Goal: Information Seeking & Learning: Learn about a topic

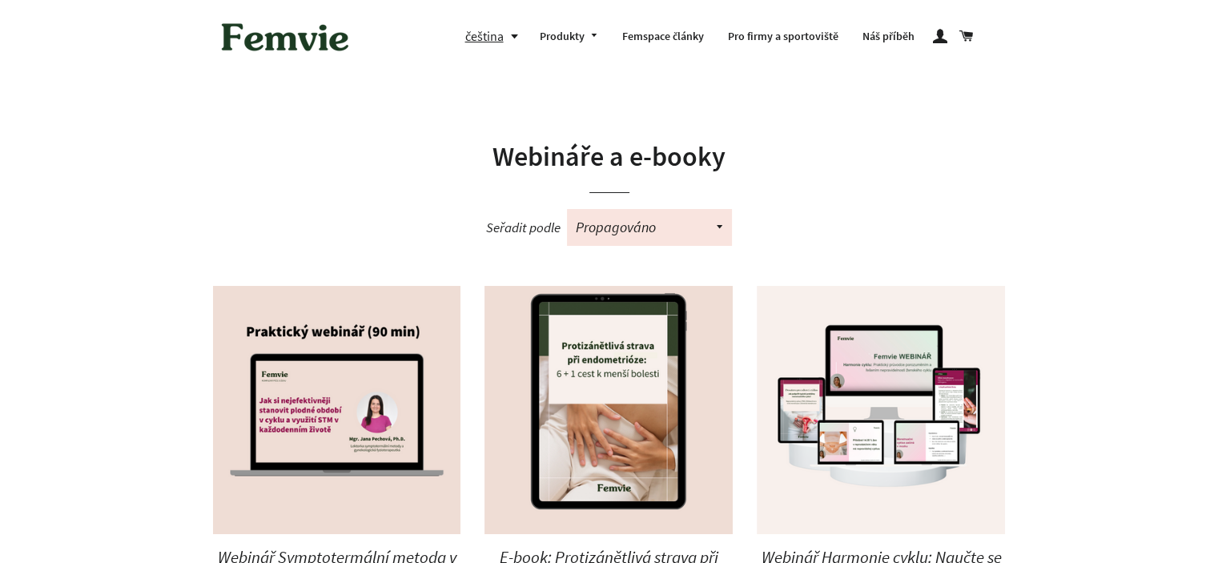
click at [595, 168] on h1 "Webináře a e-booky" at bounding box center [609, 157] width 793 height 38
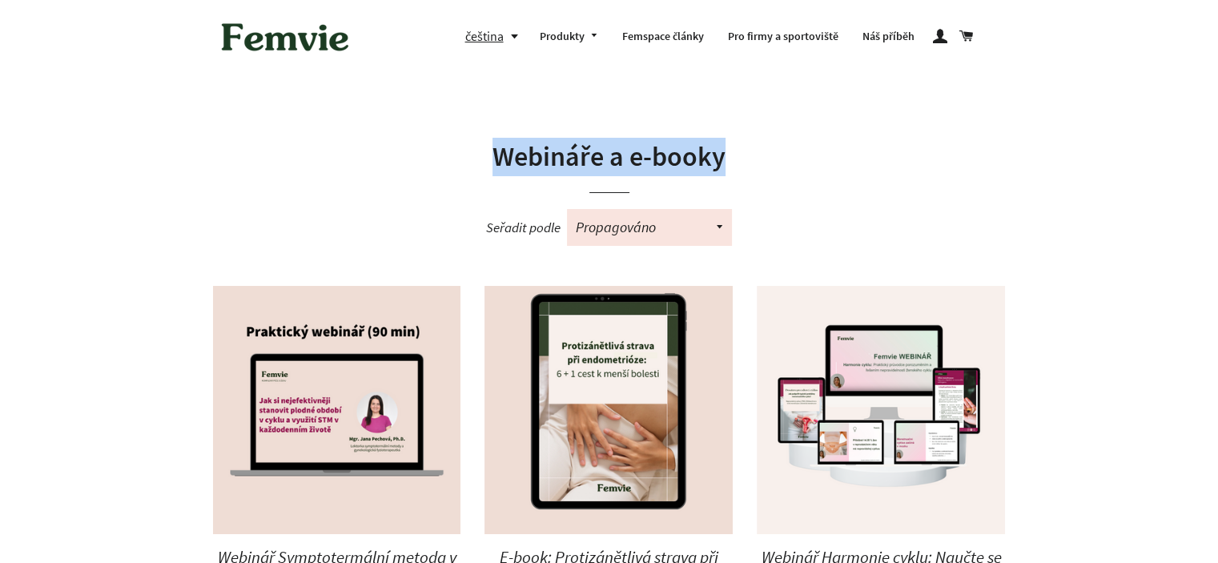
click at [595, 168] on h1 "Webináře a e-booky" at bounding box center [609, 157] width 793 height 38
click at [731, 164] on h1 "Webináře a e-booky" at bounding box center [609, 157] width 793 height 38
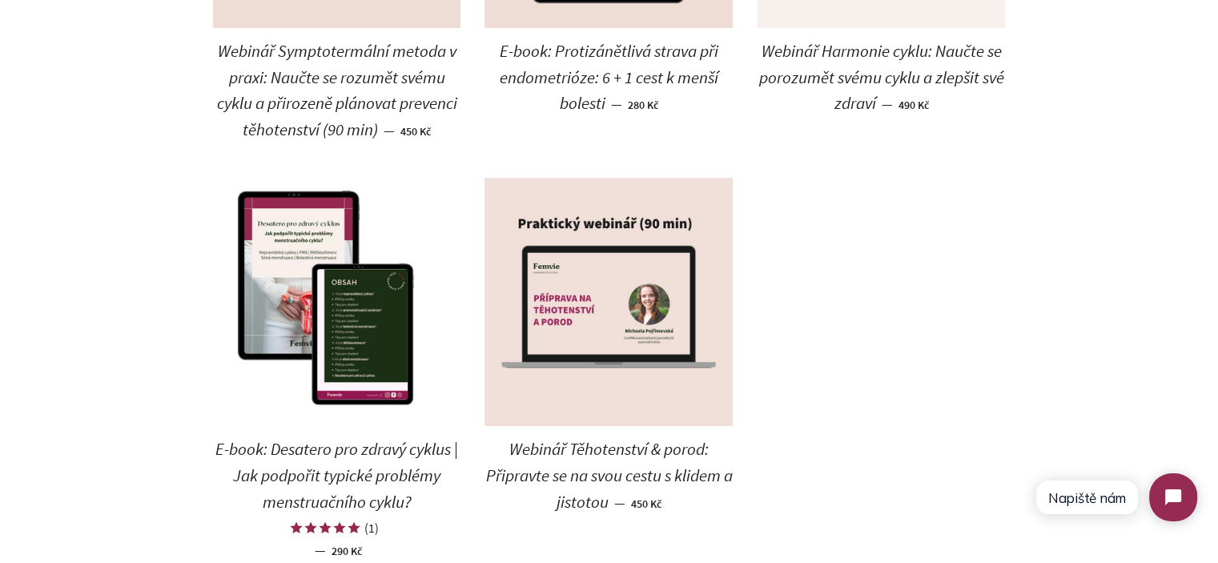
scroll to position [186, 0]
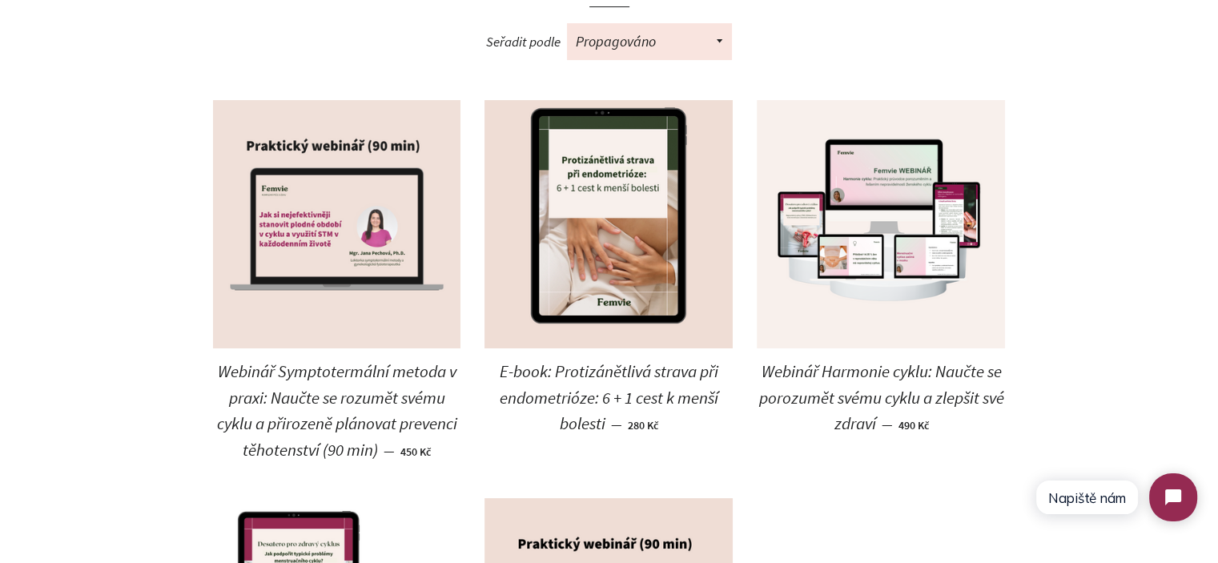
click at [352, 194] on img at bounding box center [337, 224] width 248 height 248
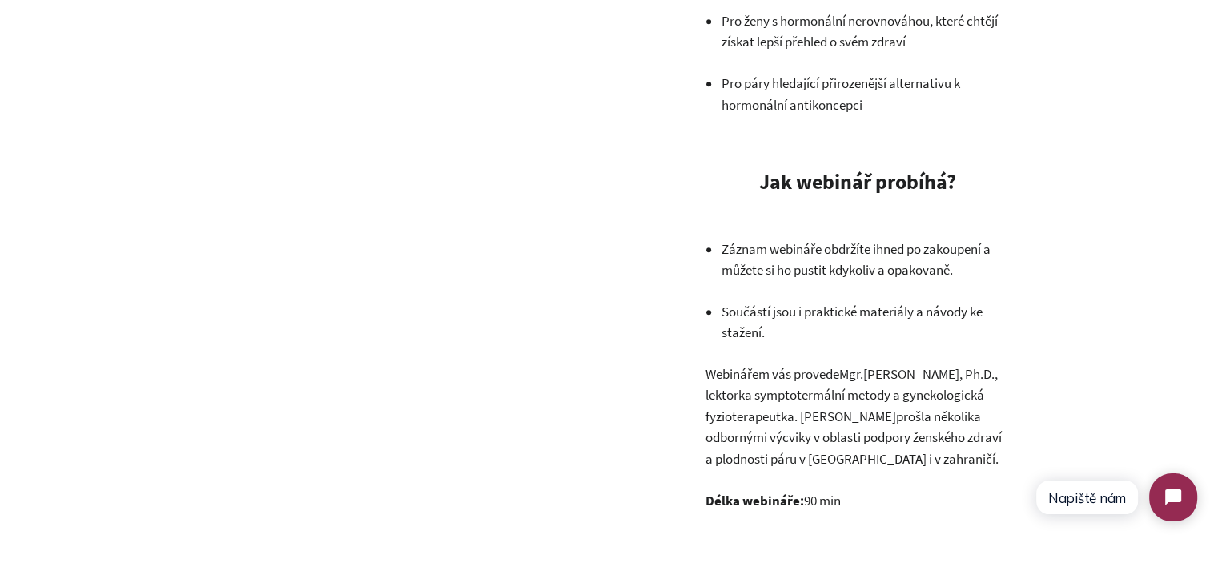
scroll to position [1691, 0]
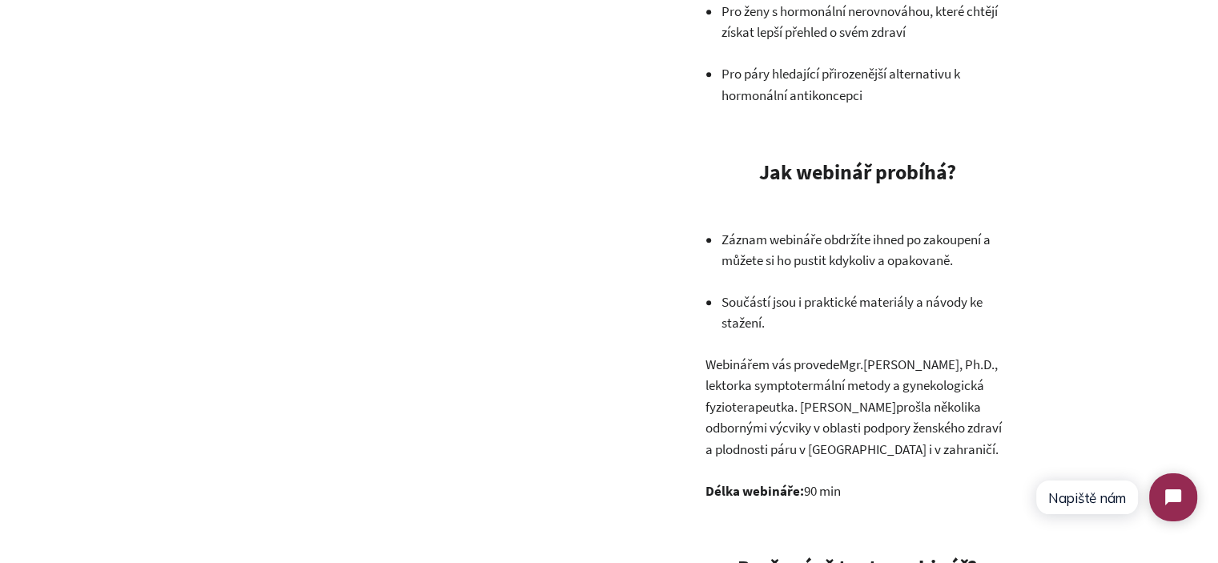
click at [769, 231] on p "Záznam webináře obdržíte ihned po zakoupení a můžete si ho pustit kdykoliv a op…" at bounding box center [865, 250] width 288 height 42
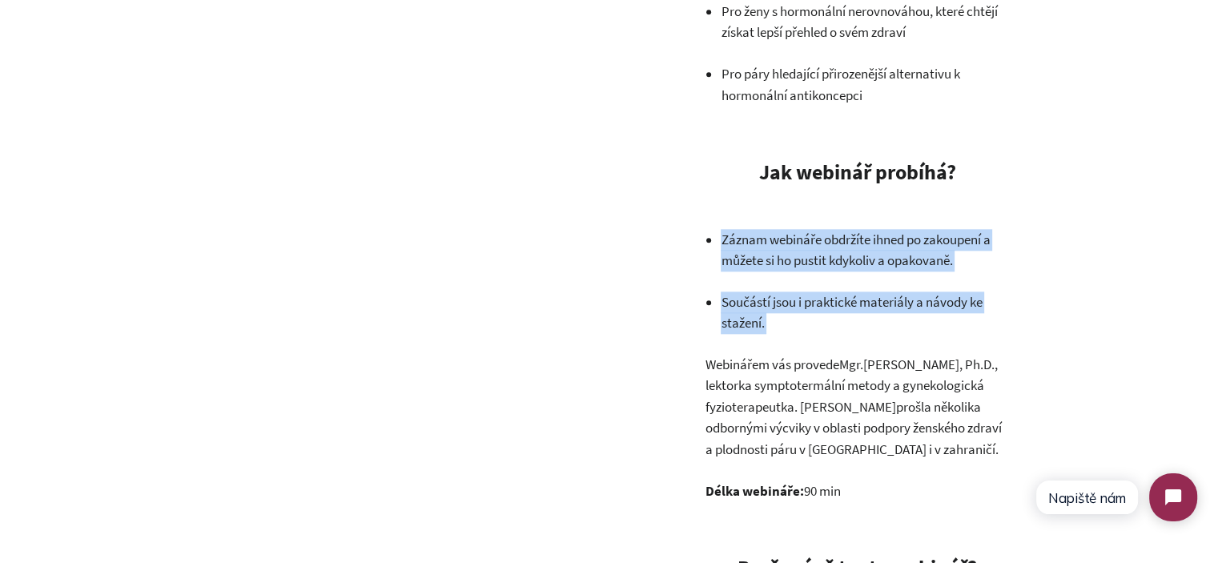
drag, startPoint x: 769, startPoint y: 231, endPoint x: 778, endPoint y: 307, distance: 75.9
click at [778, 307] on ul "Záznam webináře obdržíte ihned po zakoupení a můžete si ho pustit kdykoliv a op…" at bounding box center [865, 281] width 288 height 105
click at [778, 307] on p "Součástí jsou i praktické materiály a návody ke stažení." at bounding box center [865, 313] width 288 height 42
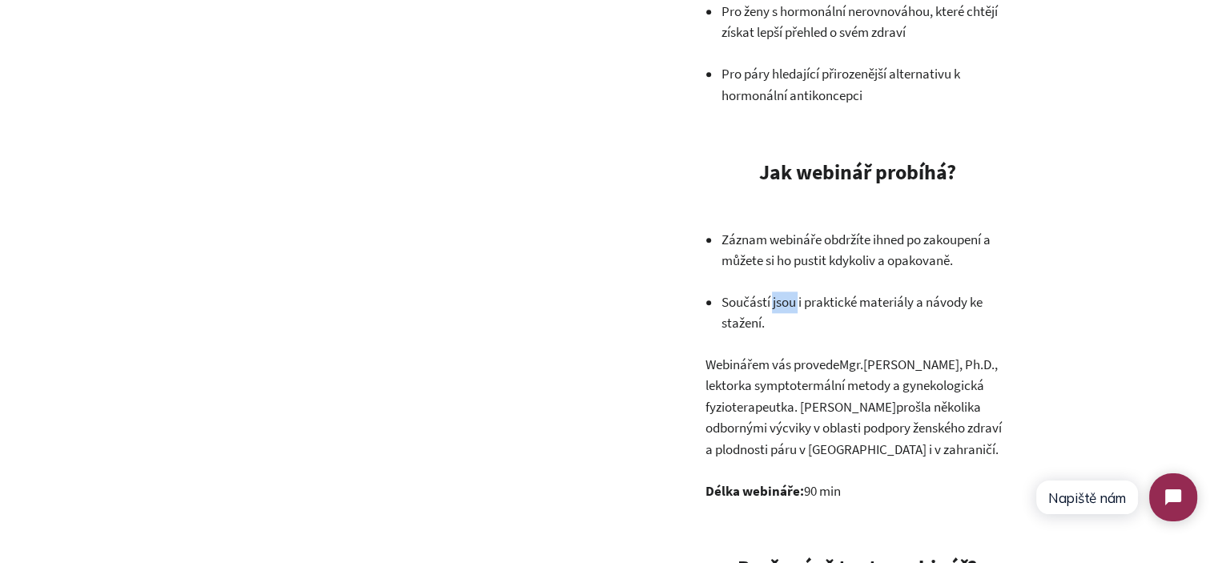
click at [778, 307] on p "Součástí jsou i praktické materiály a návody ke stažení." at bounding box center [865, 313] width 288 height 42
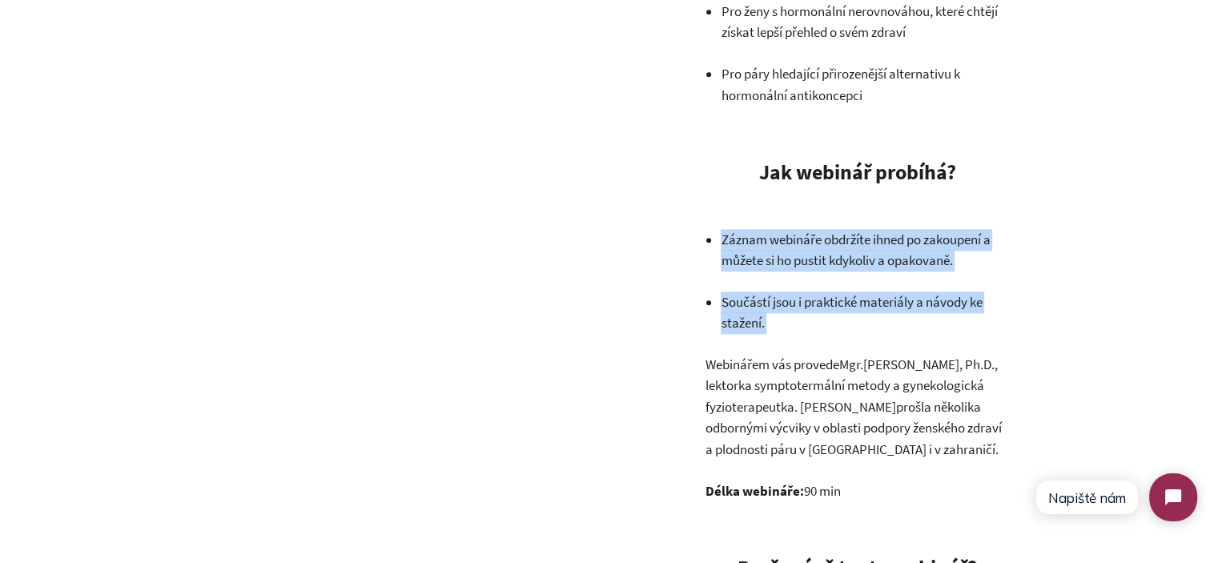
drag, startPoint x: 778, startPoint y: 307, endPoint x: 762, endPoint y: 242, distance: 66.8
click at [762, 242] on ul "Záznam webináře obdržíte ihned po zakoupení a můžete si ho pustit kdykoliv a op…" at bounding box center [865, 281] width 288 height 105
click at [762, 242] on p "Záznam webináře obdržíte ihned po zakoupení a můžete si ho pustit kdykoliv a op…" at bounding box center [865, 250] width 288 height 42
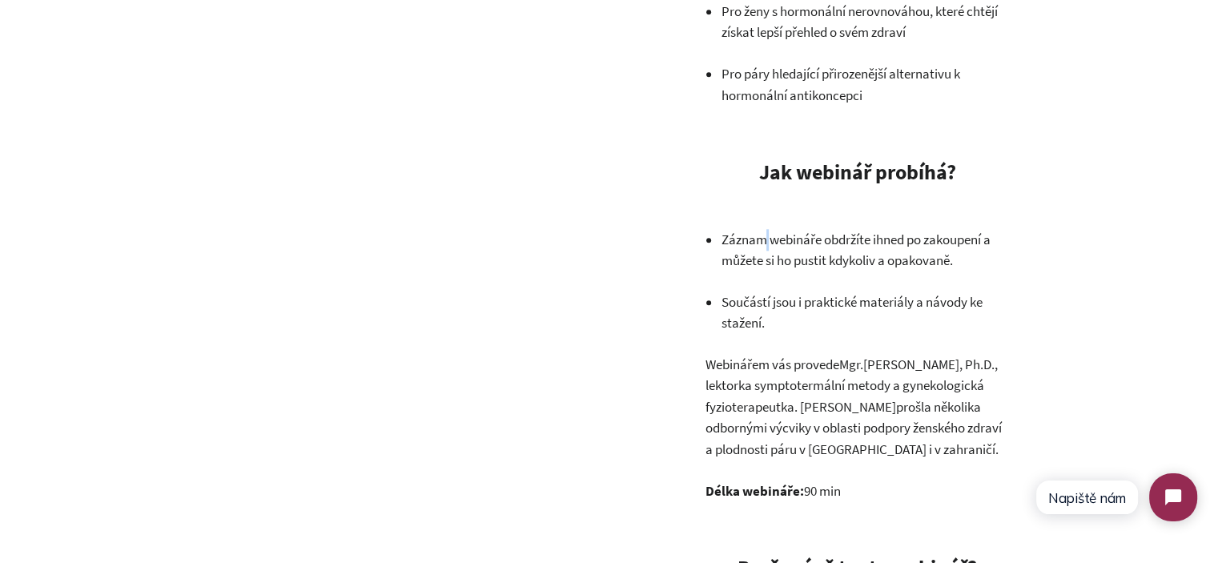
click at [762, 242] on p "Záznam webináře obdržíte ihned po zakoupení a můžete si ho pustit kdykoliv a op…" at bounding box center [865, 250] width 288 height 42
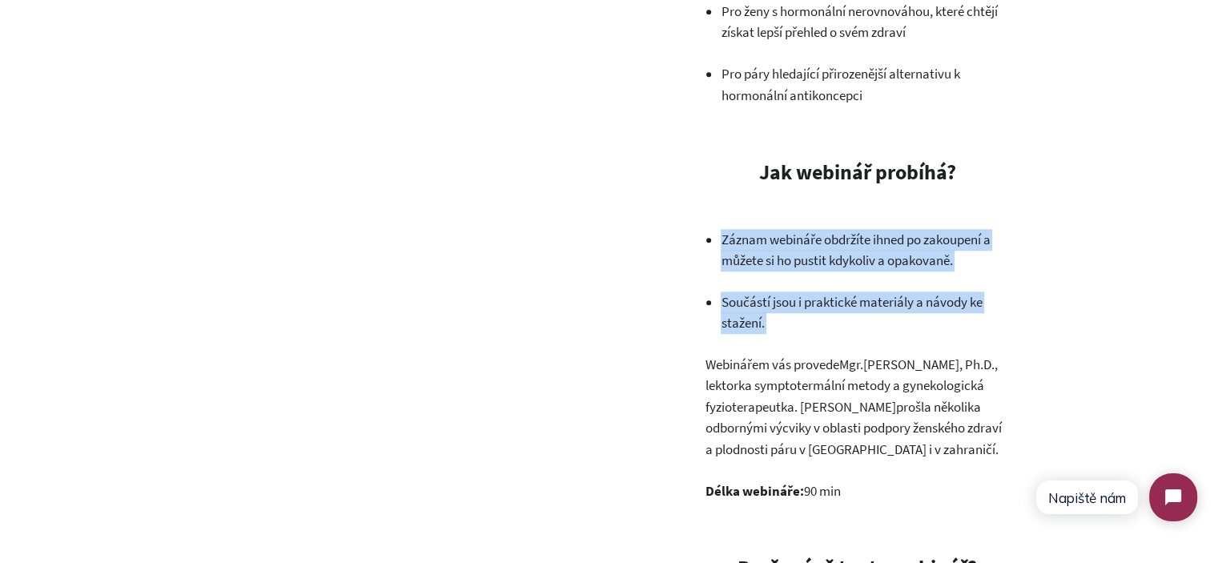
drag, startPoint x: 762, startPoint y: 242, endPoint x: 790, endPoint y: 326, distance: 88.6
click at [780, 311] on ul "Záznam webináře obdržíte ihned po zakoupení a můžete si ho pustit kdykoliv a op…" at bounding box center [865, 281] width 288 height 105
click at [790, 326] on p "Součástí jsou i praktické materiály a návody ke stažení." at bounding box center [865, 313] width 288 height 42
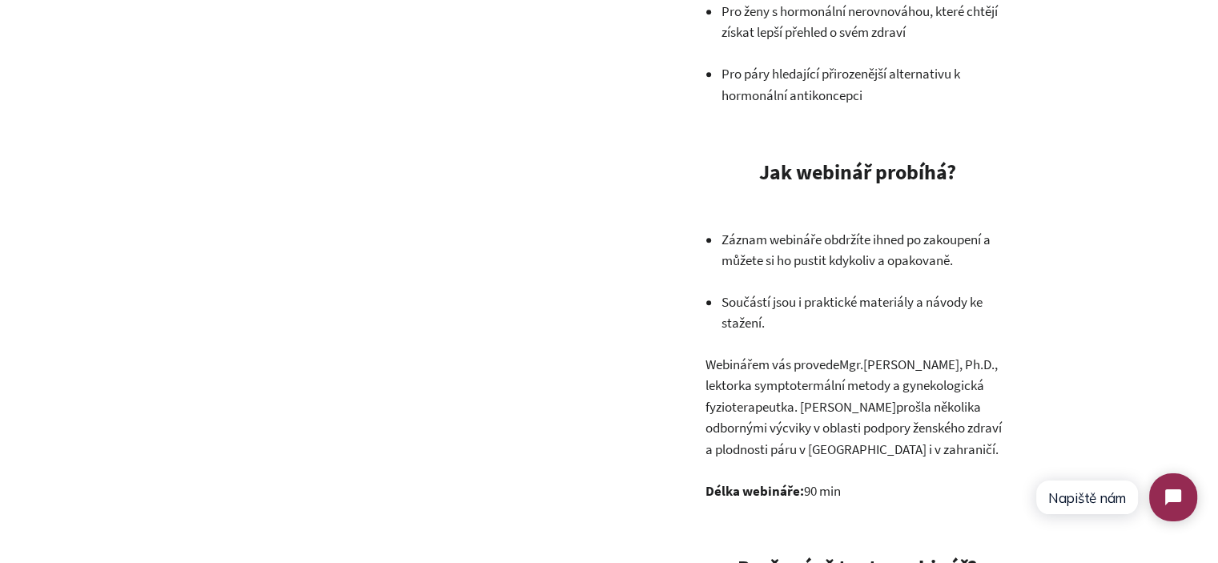
click at [815, 258] on p "Záznam webináře obdržíte ihned po zakoupení a můžete si ho pustit kdykoliv a op…" at bounding box center [865, 250] width 288 height 42
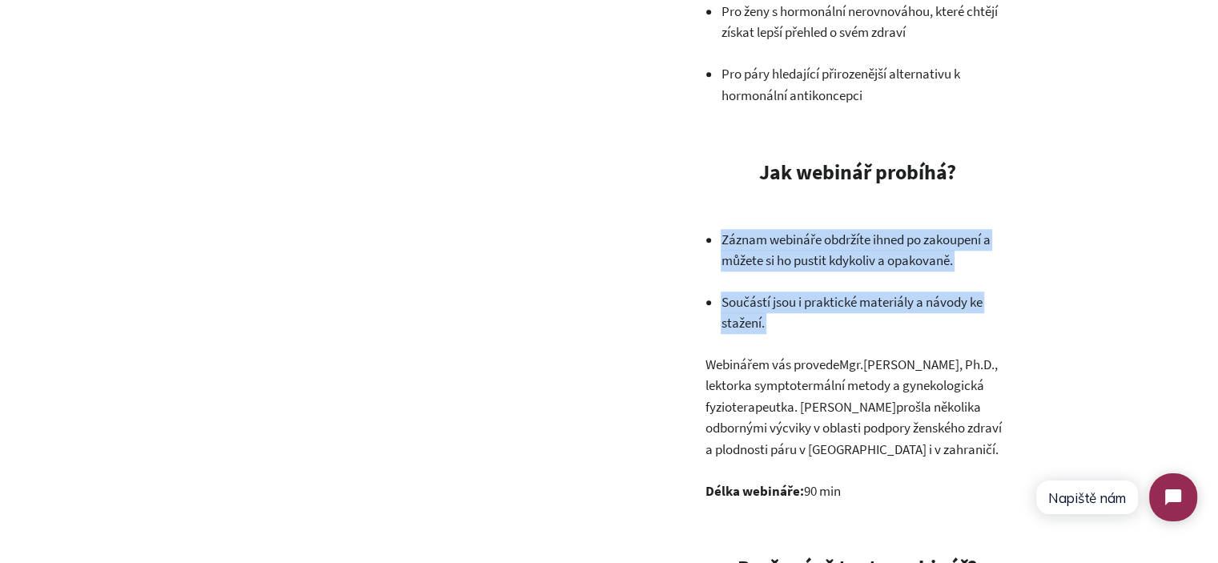
drag, startPoint x: 815, startPoint y: 258, endPoint x: 820, endPoint y: 307, distance: 49.1
click at [820, 307] on ul "Záznam webináře obdržíte ihned po zakoupení a můžete si ho pustit kdykoliv a op…" at bounding box center [865, 281] width 288 height 105
copy div "Záznam webináře obdržíte ihned po zakoupení a můžete si ho pustit kdykoliv a op…"
click at [818, 294] on p "Součástí jsou i praktické materiály a návody ke stažení." at bounding box center [865, 313] width 288 height 42
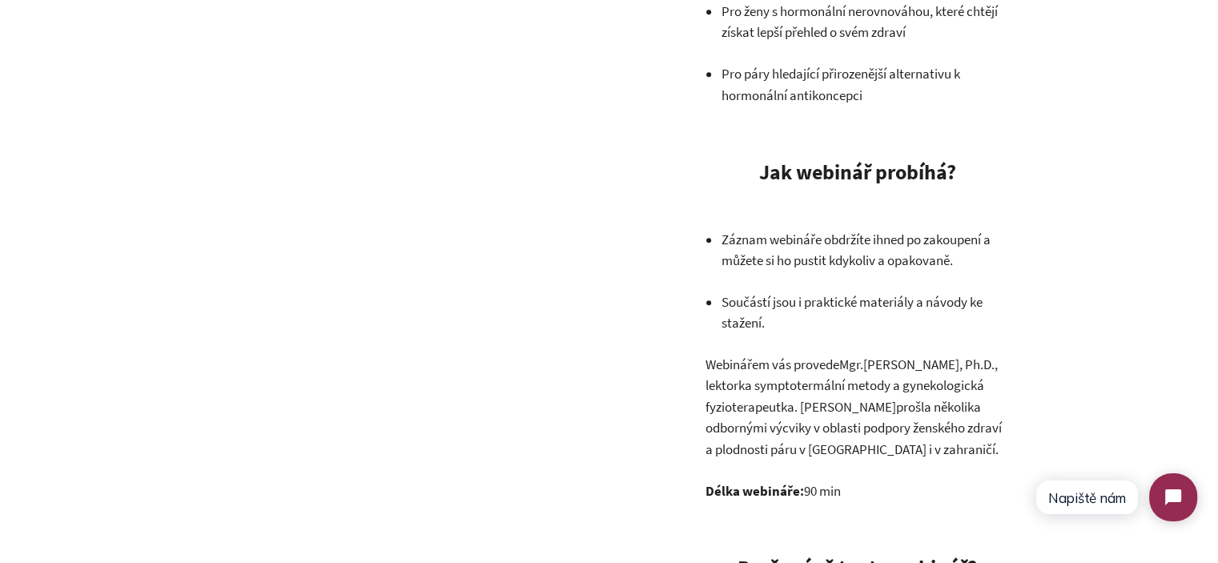
click at [815, 311] on p "Součástí jsou i praktické materiály a návody ke stažení." at bounding box center [865, 313] width 288 height 42
click at [814, 308] on p "Součástí jsou i praktické materiály a návody ke stažení." at bounding box center [865, 313] width 288 height 42
drag, startPoint x: 899, startPoint y: 307, endPoint x: 385, endPoint y: 3, distance: 597.0
click at [898, 307] on p "Součástí jsou i praktické materiály a návody ke stažení." at bounding box center [865, 313] width 288 height 42
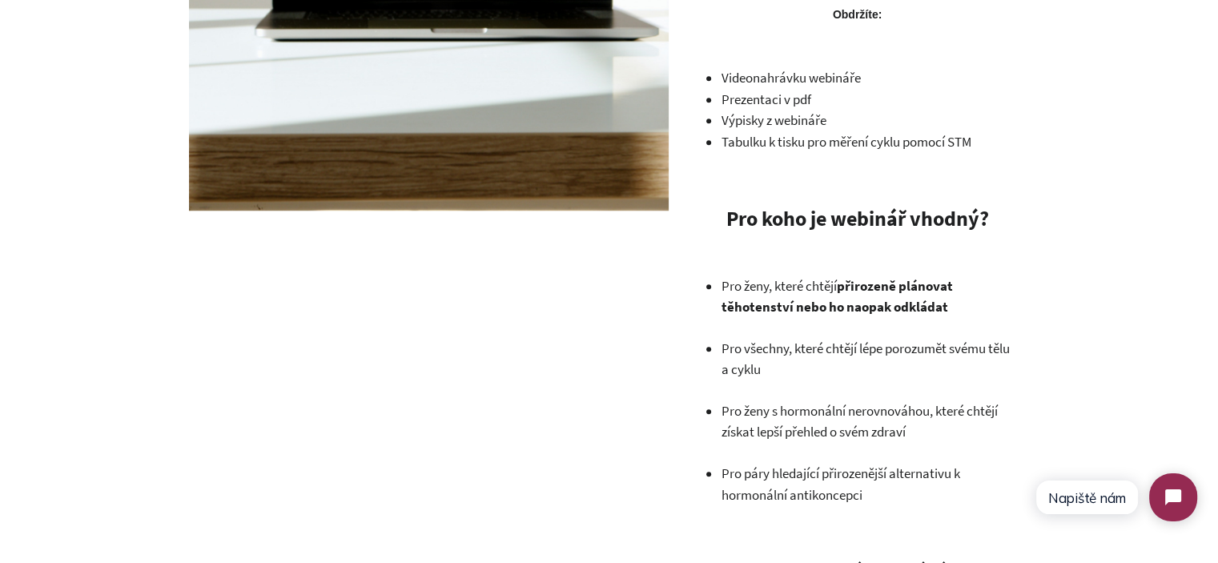
scroll to position [1290, 0]
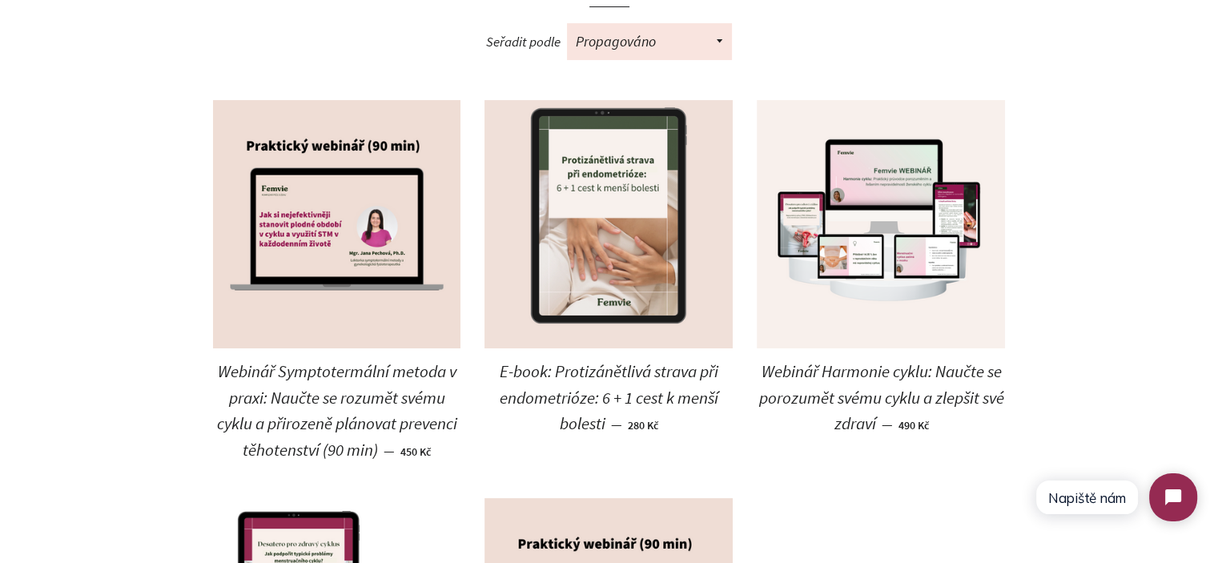
click at [614, 205] on img at bounding box center [609, 224] width 248 height 248
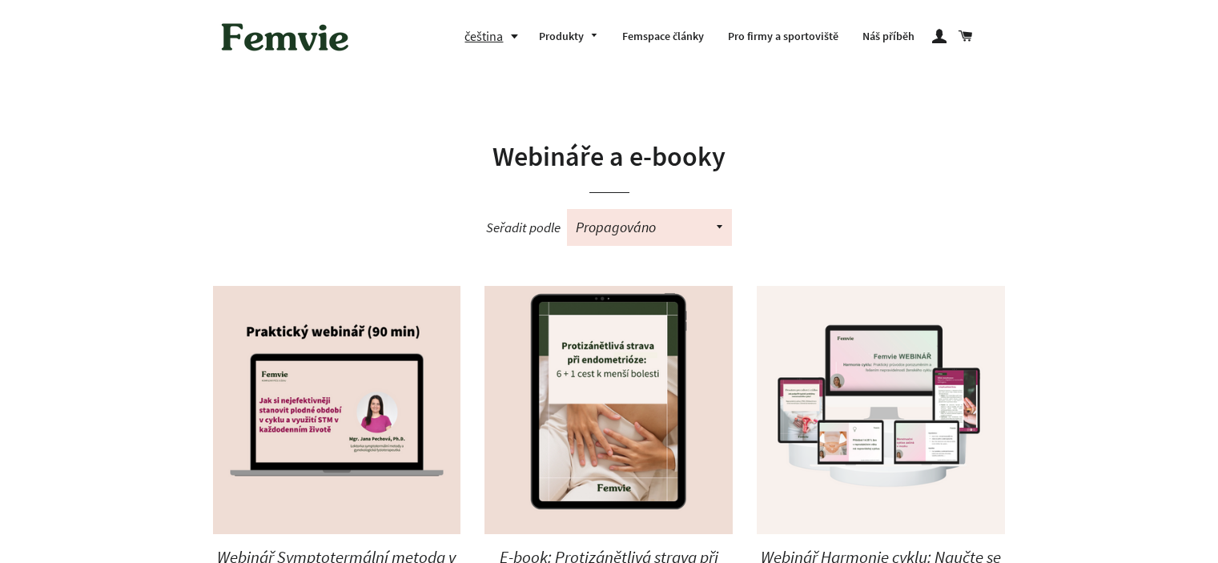
scroll to position [186, 0]
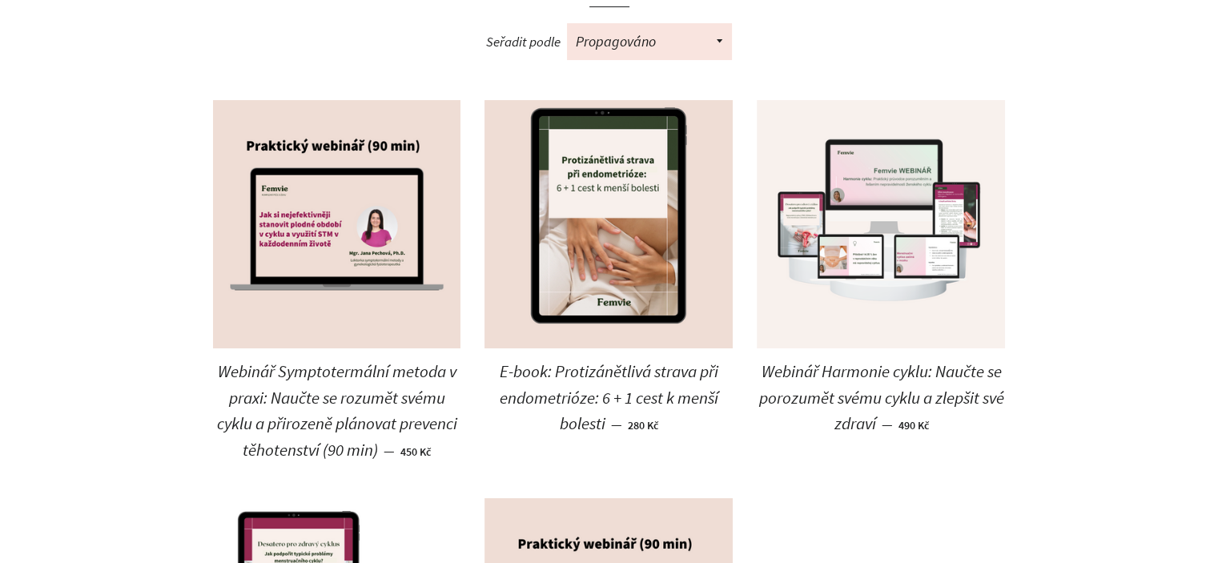
click at [891, 177] on img at bounding box center [881, 224] width 248 height 248
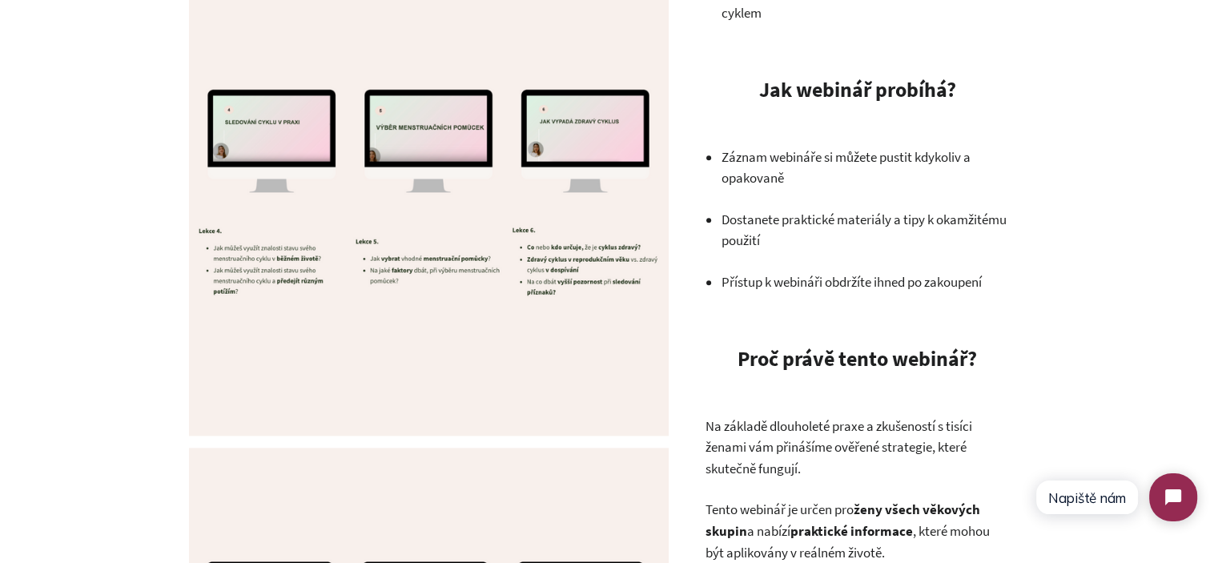
scroll to position [1799, 0]
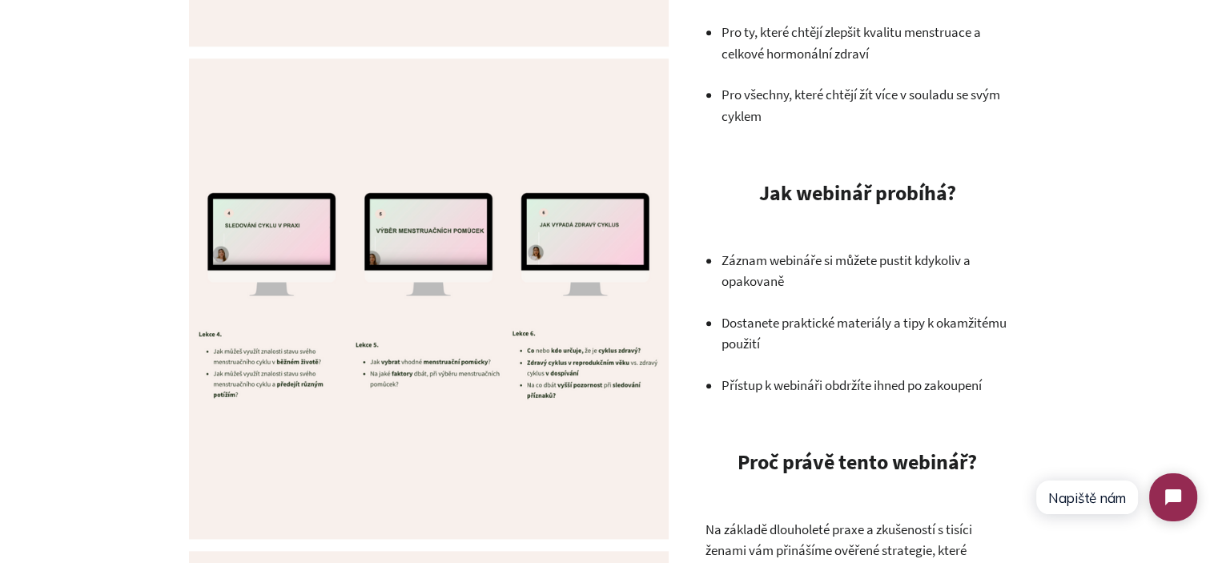
click at [801, 332] on p "Dostanete praktické materiály a tipy k okamžitému použití" at bounding box center [865, 333] width 288 height 42
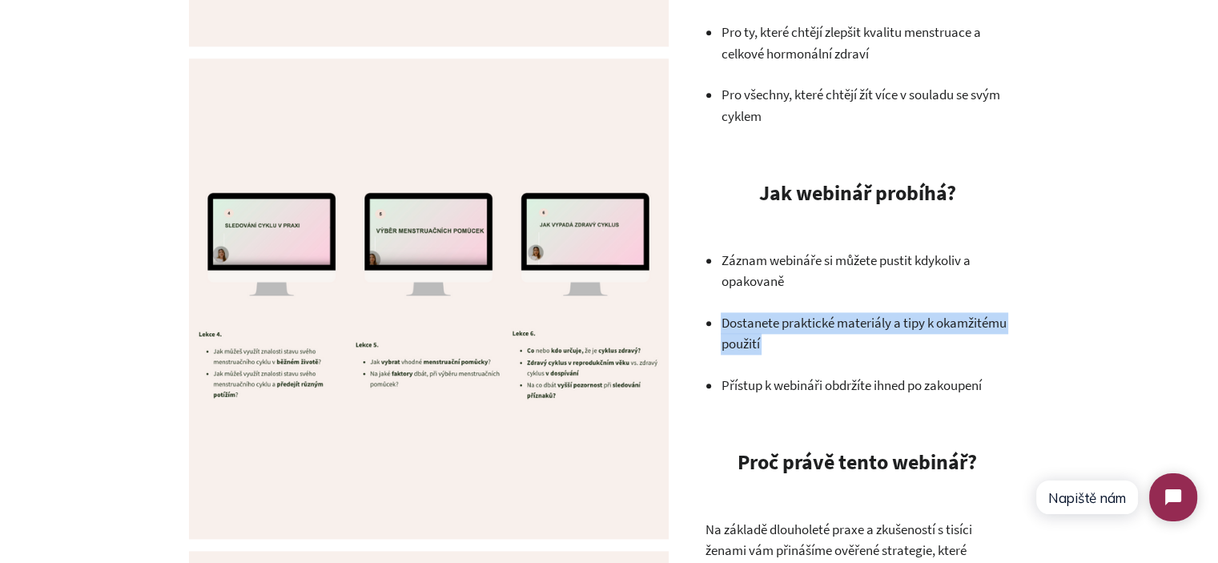
click at [801, 332] on p "Dostanete praktické materiály a tipy k okamžitému použití" at bounding box center [865, 333] width 288 height 42
drag, startPoint x: 871, startPoint y: 369, endPoint x: 871, endPoint y: 380, distance: 11.2
click at [871, 370] on ul "Záznam webináře si můžete pustit kdykoliv a opakovaně Dostanete praktické mater…" at bounding box center [865, 323] width 288 height 147
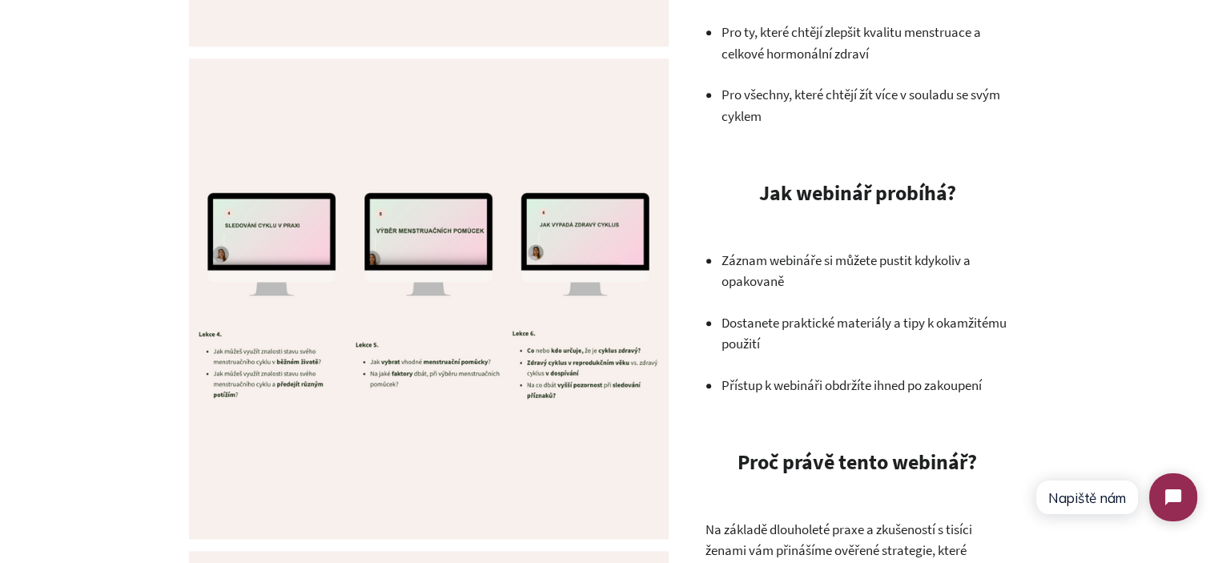
click at [871, 386] on p "Přístup k webináři obdržíte ihned po zakoupení" at bounding box center [865, 386] width 288 height 22
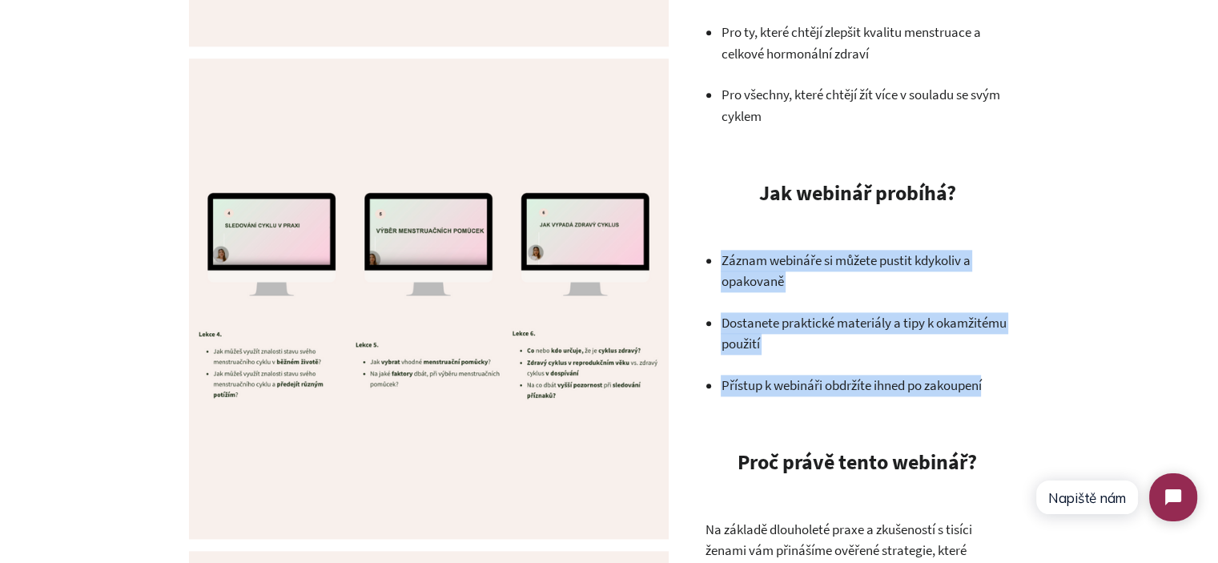
drag, startPoint x: 871, startPoint y: 386, endPoint x: 777, endPoint y: 276, distance: 144.8
click at [778, 281] on ul "Záznam webináře si můžete pustit kdykoliv a opakovaně Dostanete praktické mater…" at bounding box center [865, 323] width 288 height 147
click at [777, 276] on p "Záznam webináře si můžete pustit kdykoliv a opakovaně" at bounding box center [865, 271] width 288 height 42
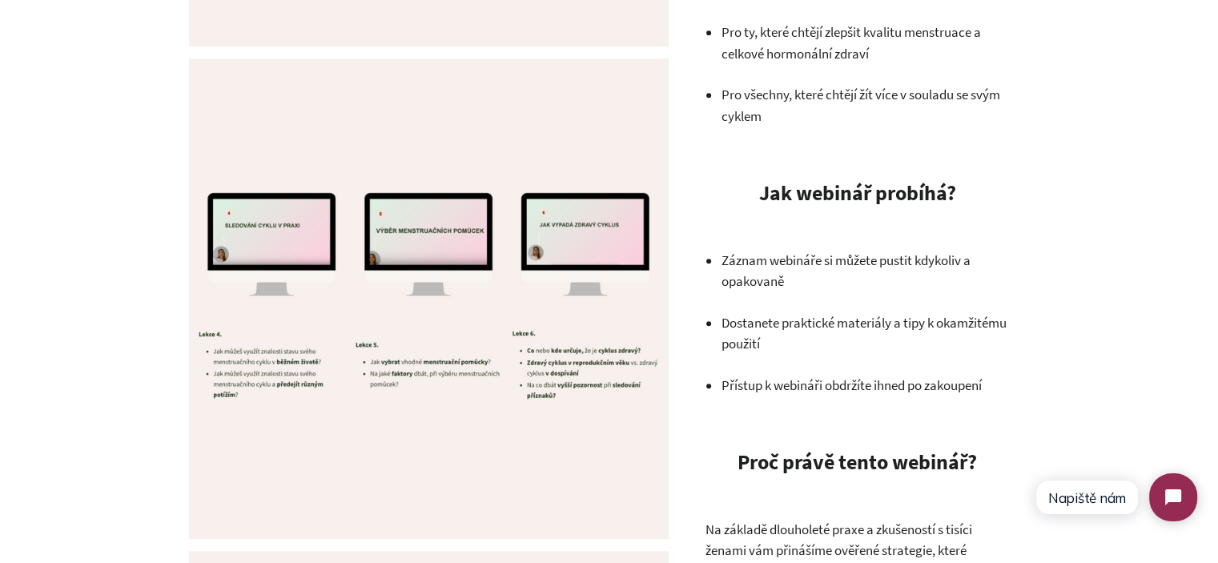
click at [777, 276] on p "Záznam webináře si můžete pustit kdykoliv a opakovaně" at bounding box center [865, 271] width 288 height 42
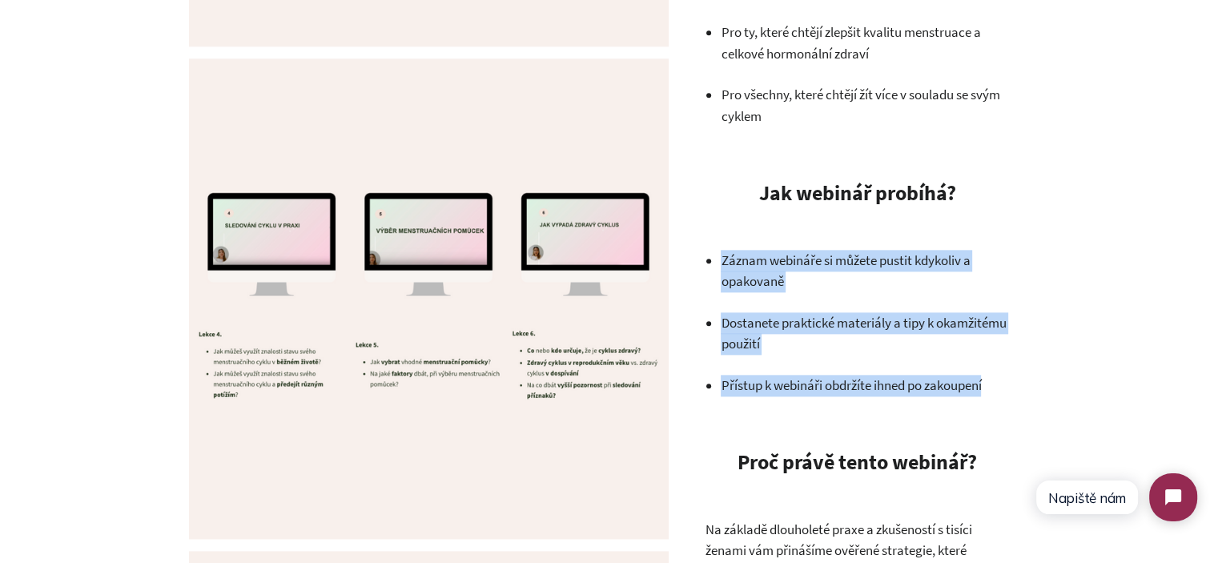
drag, startPoint x: 777, startPoint y: 276, endPoint x: 889, endPoint y: 371, distance: 146.6
click at [889, 371] on ul "Záznam webináře si můžete pustit kdykoliv a opakovaně Dostanete praktické mater…" at bounding box center [865, 323] width 288 height 147
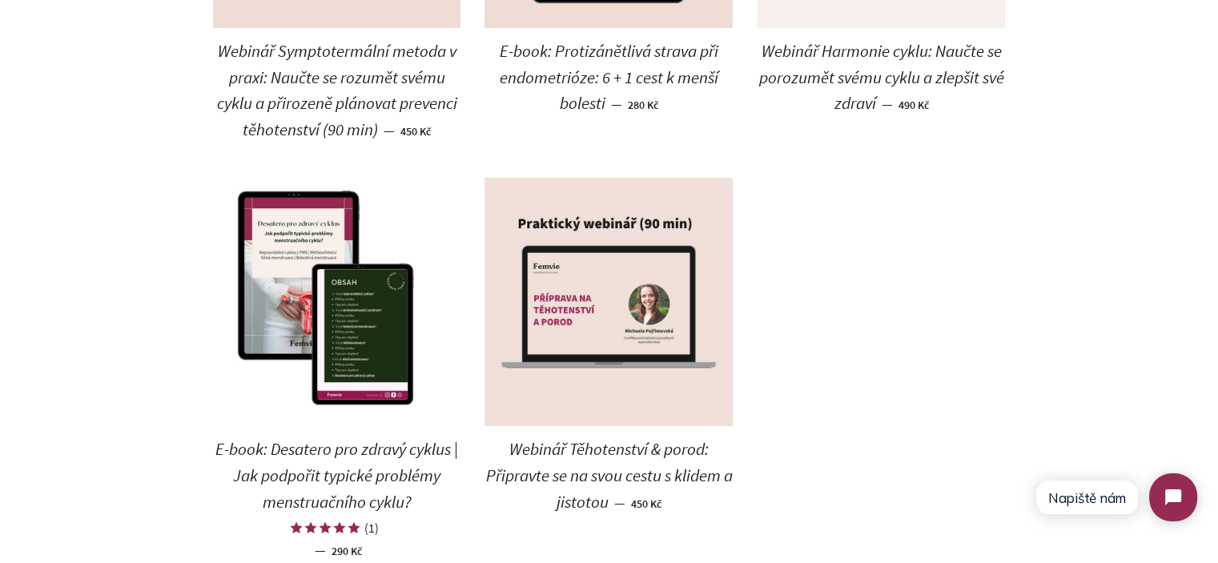
click at [599, 280] on img at bounding box center [609, 302] width 248 height 248
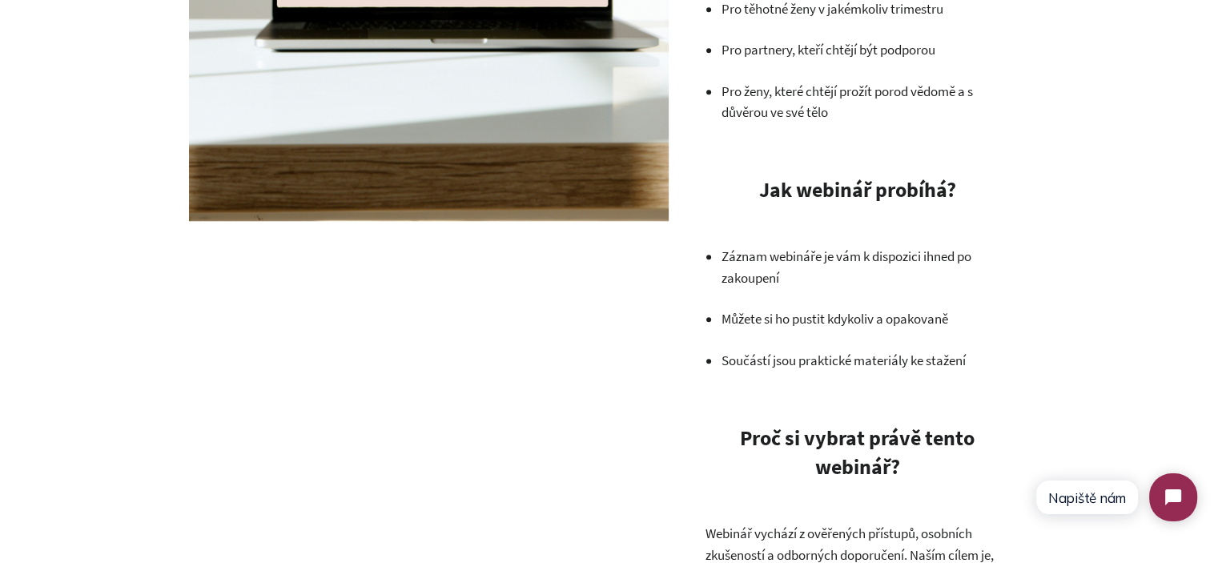
scroll to position [1511, 0]
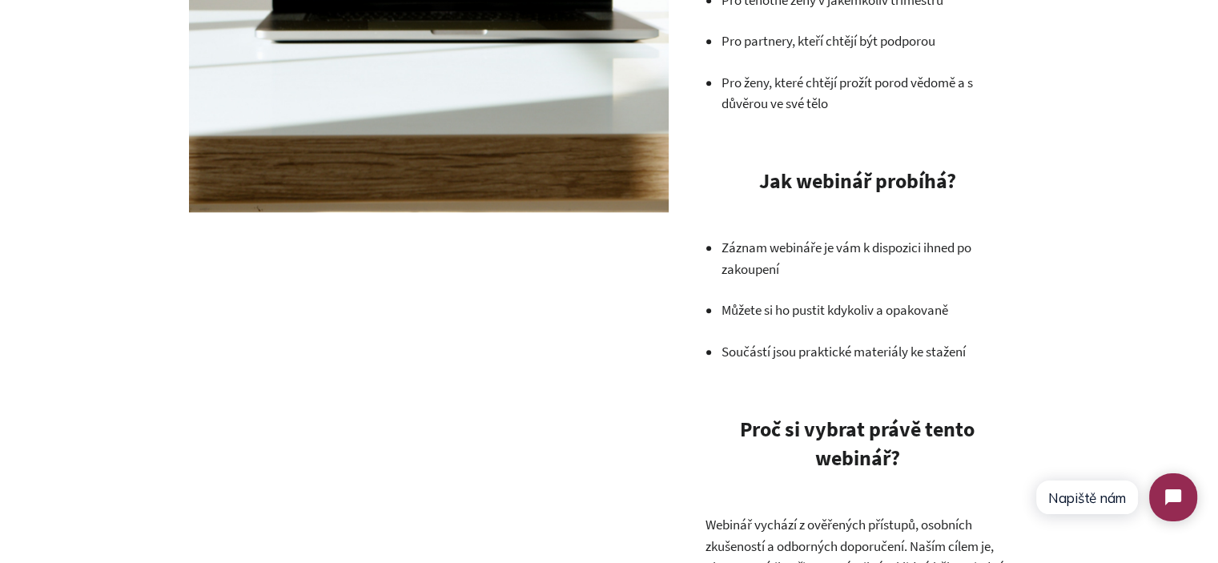
click at [754, 255] on p "Záznam webináře je vám k dispozici ihned po zakoupení" at bounding box center [865, 258] width 288 height 42
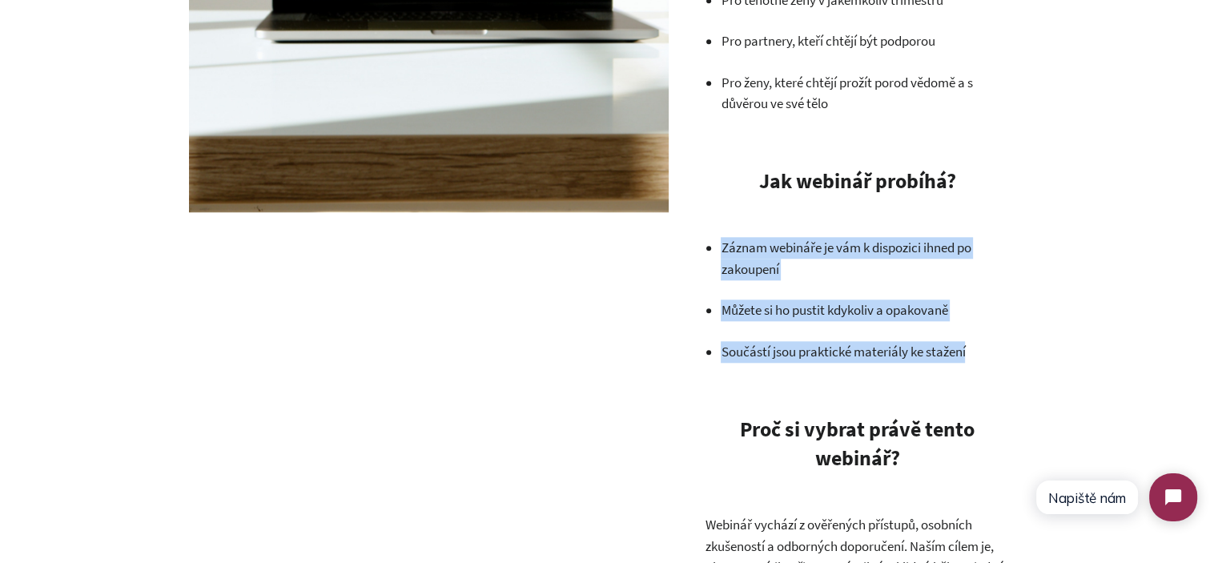
drag, startPoint x: 754, startPoint y: 255, endPoint x: 964, endPoint y: 352, distance: 231.5
click at [964, 352] on ul "Záznam webináře je vám k dispozici ihned po zakoupení Můžete si ho pustit kdyko…" at bounding box center [865, 299] width 288 height 125
copy div "Záznam webináře je vám k dispozici ihned po zakoupení Můžete si ho pustit kdyko…"
click at [1037, 264] on div "Webinář Těhotenství & porod: Připravte se na svou cestu s klidem a jistotou 0 R…" at bounding box center [609, 134] width 1218 height 3015
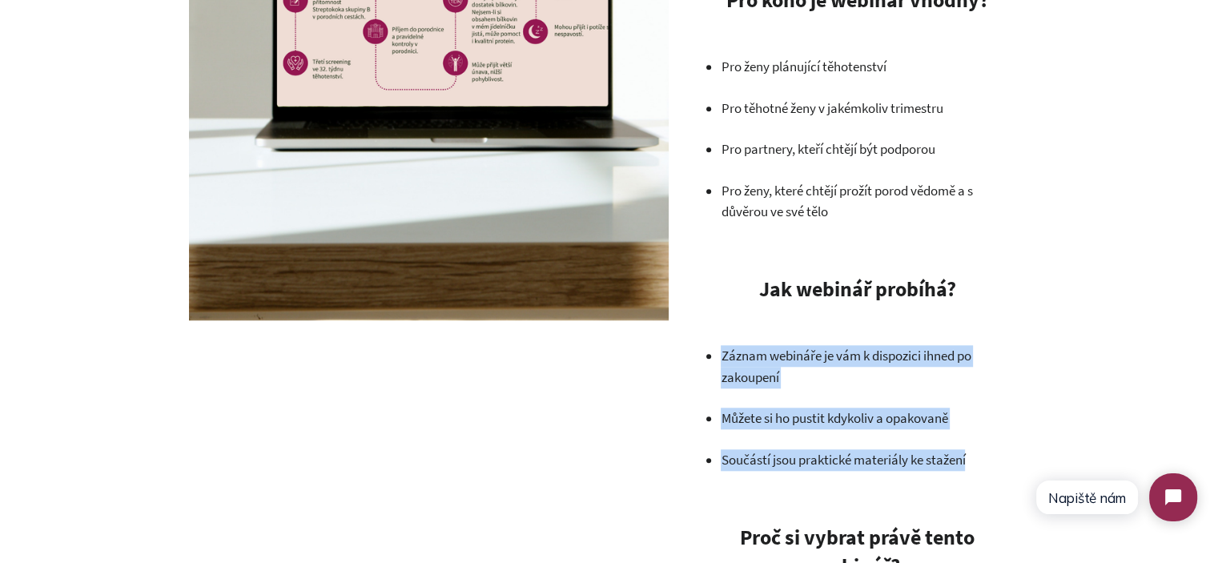
scroll to position [1271, 0]
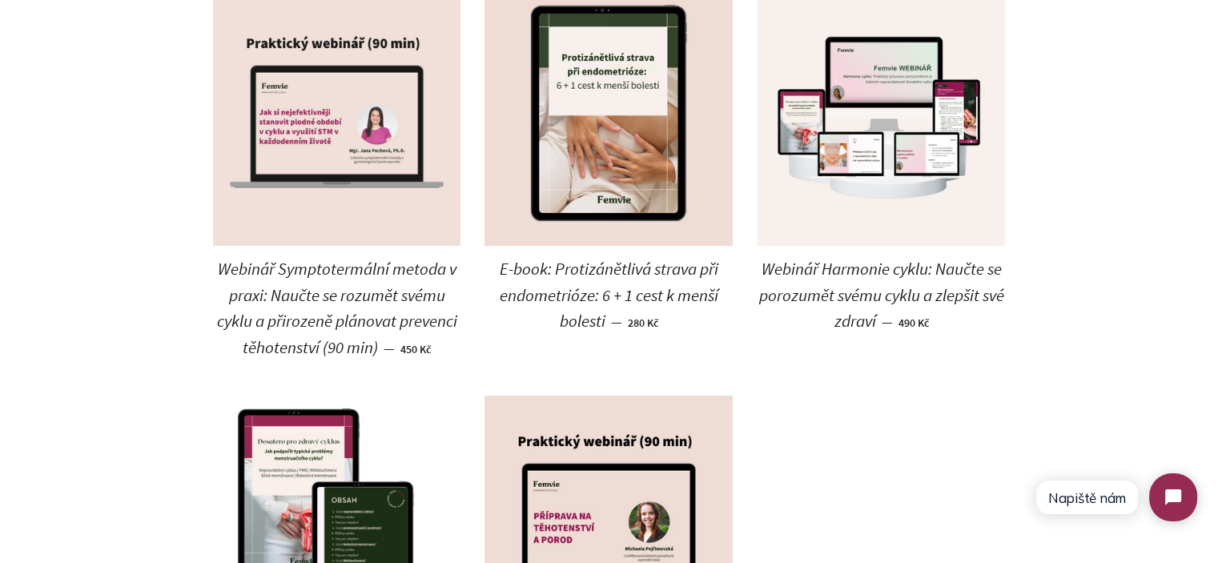
scroll to position [266, 0]
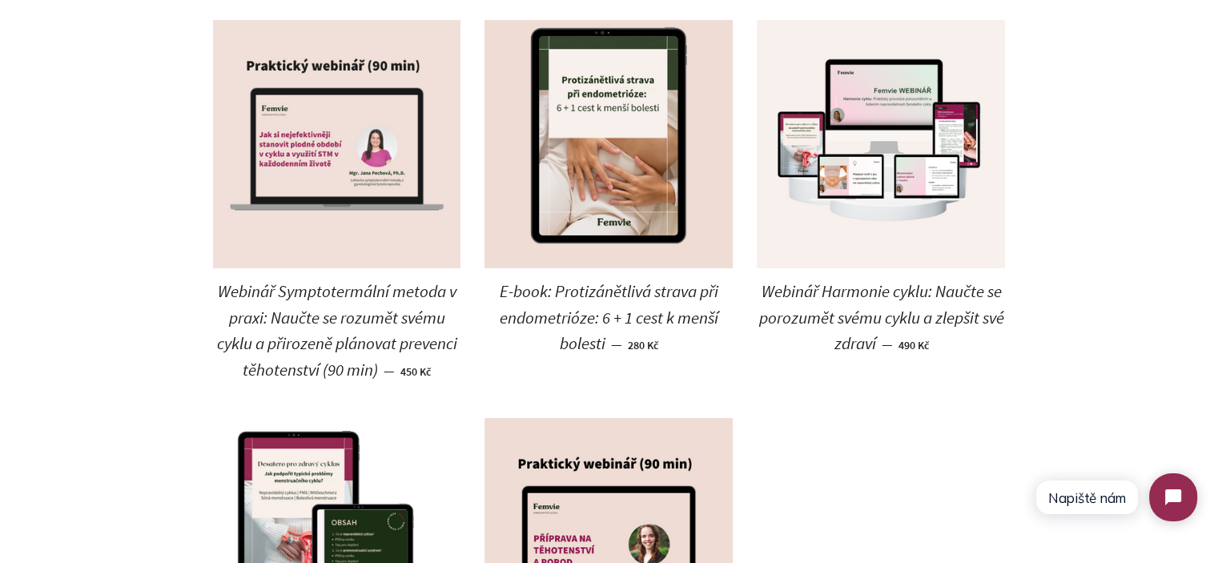
click at [394, 195] on img at bounding box center [337, 144] width 248 height 248
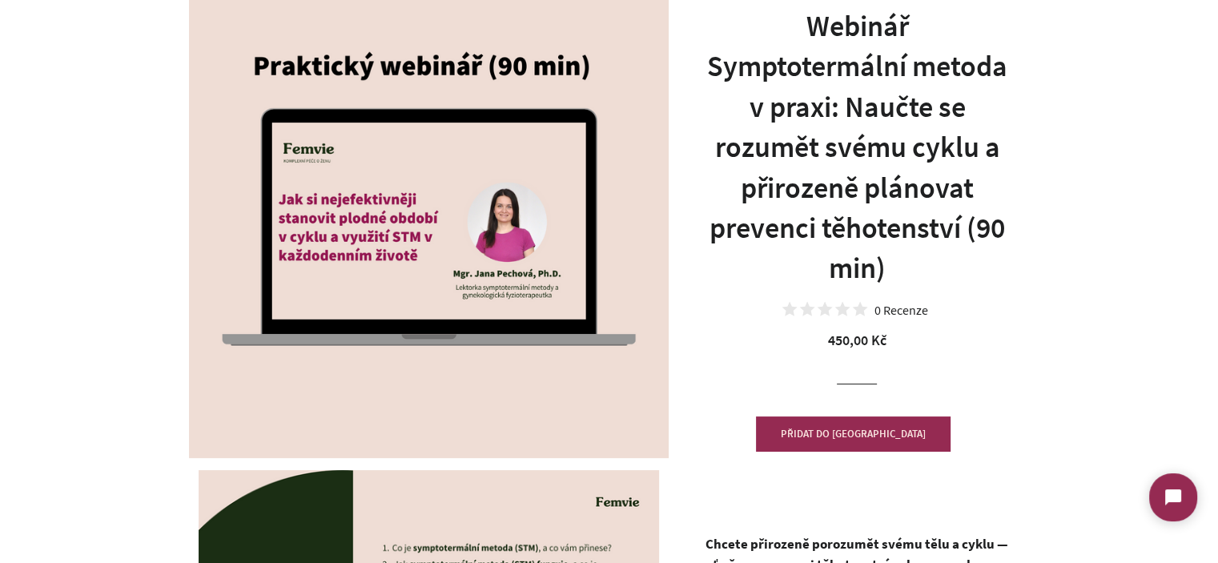
click at [871, 103] on h1 "Webinář Symptotermální metoda v praxi: Naučte se rozumět svému cyklu a přirozen…" at bounding box center [857, 147] width 304 height 283
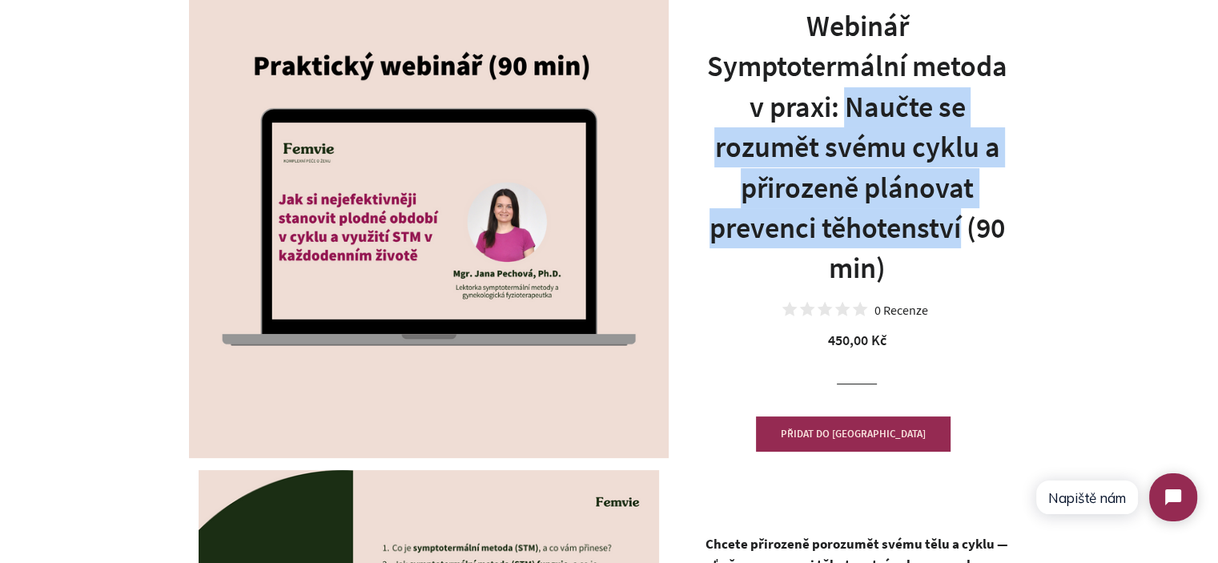
drag, startPoint x: 871, startPoint y: 103, endPoint x: 931, endPoint y: 221, distance: 131.8
click at [931, 221] on h1 "Webinář Symptotermální metoda v praxi: Naučte se rozumět svému cyklu a přirozen…" at bounding box center [857, 147] width 304 height 283
copy h1 "Naučte se rozumět svému cyklu a přirozeně plánovat prevenci těhotenství"
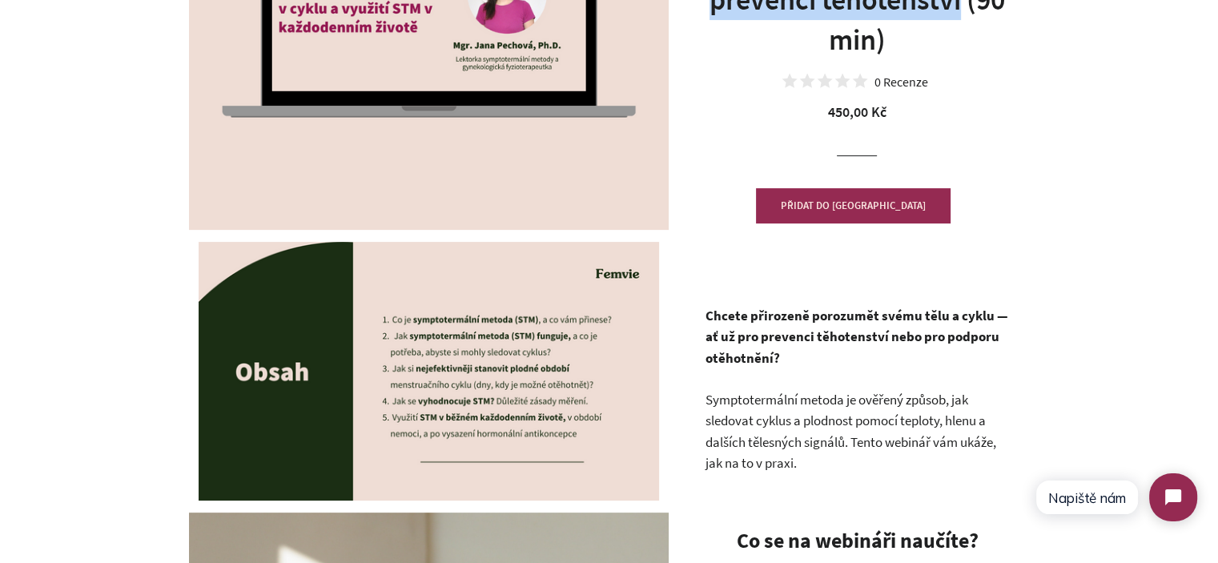
scroll to position [400, 0]
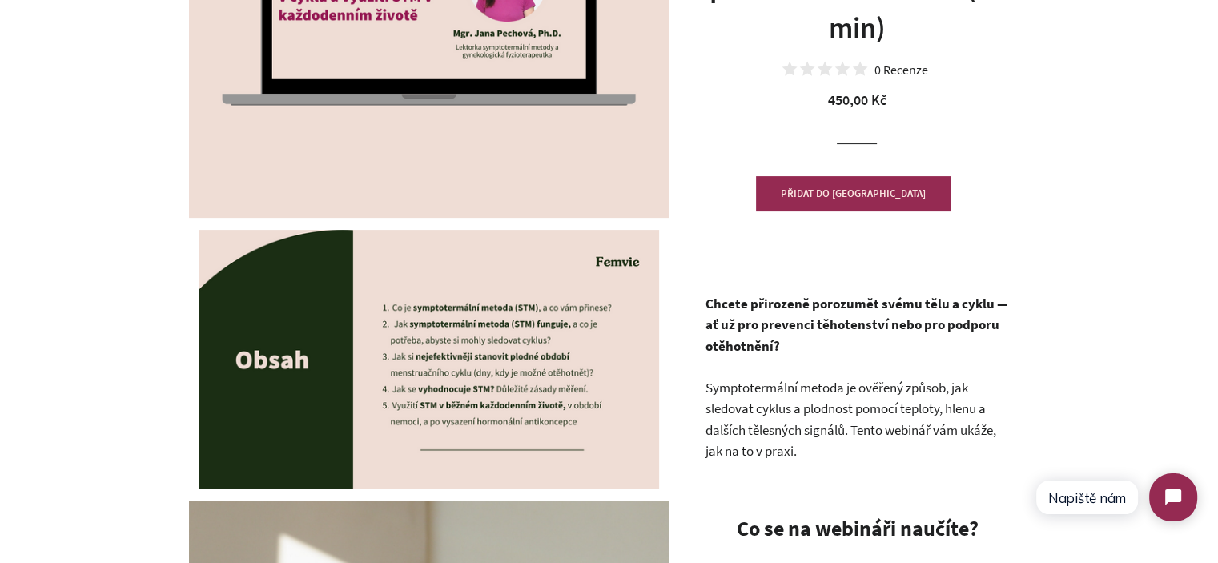
click at [806, 348] on p "Chcete přirozeně porozumět svému tělu a cyklu — ať už pro prevenci těhotenství …" at bounding box center [857, 325] width 304 height 64
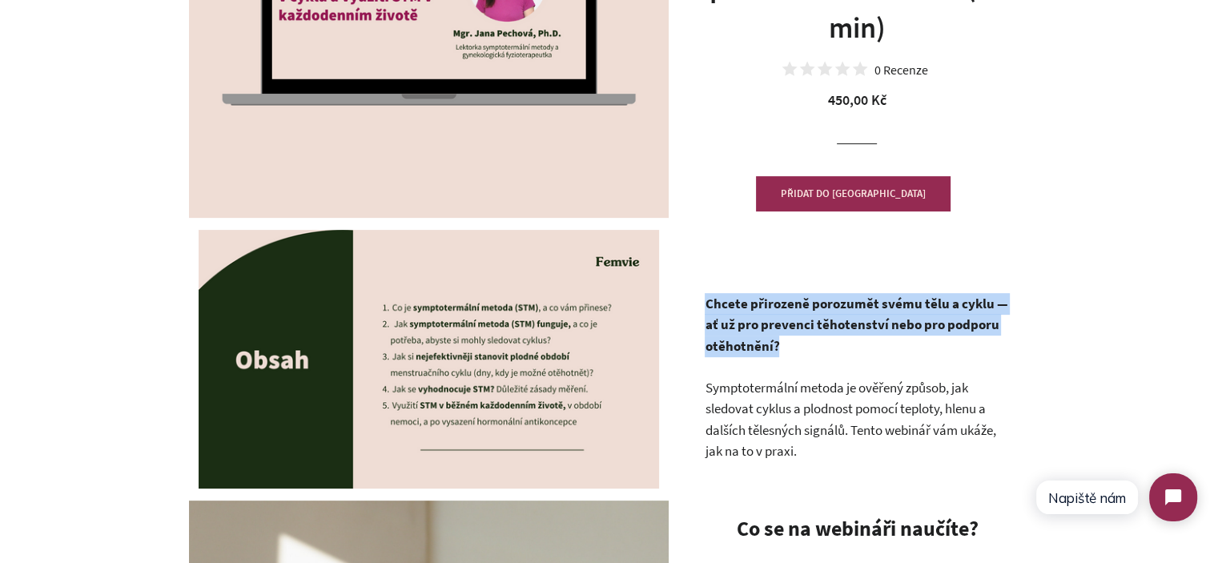
drag, startPoint x: 806, startPoint y: 348, endPoint x: 693, endPoint y: 304, distance: 122.0
click at [713, 300] on strong "Chcete přirozeně porozumět svému tělu a cyklu — ať už pro prevenci těhotenství …" at bounding box center [856, 325] width 303 height 60
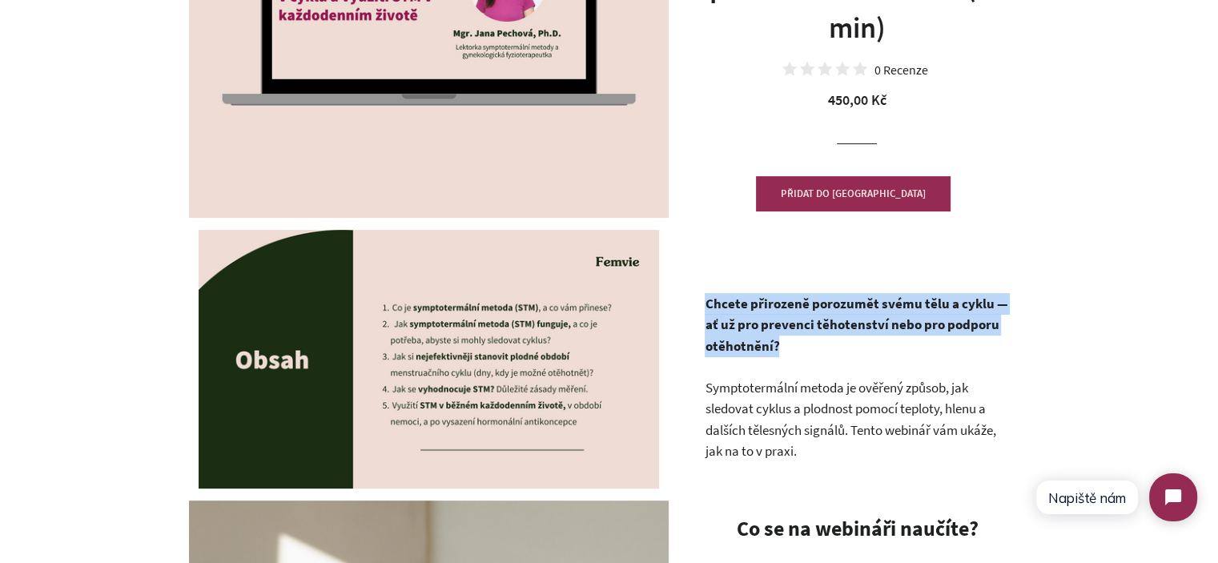
drag, startPoint x: 702, startPoint y: 300, endPoint x: 773, endPoint y: 342, distance: 82.5
click at [773, 342] on strong "Chcete přirozeně porozumět svému tělu a cyklu — ať už pro prevenci těhotenství …" at bounding box center [856, 325] width 303 height 60
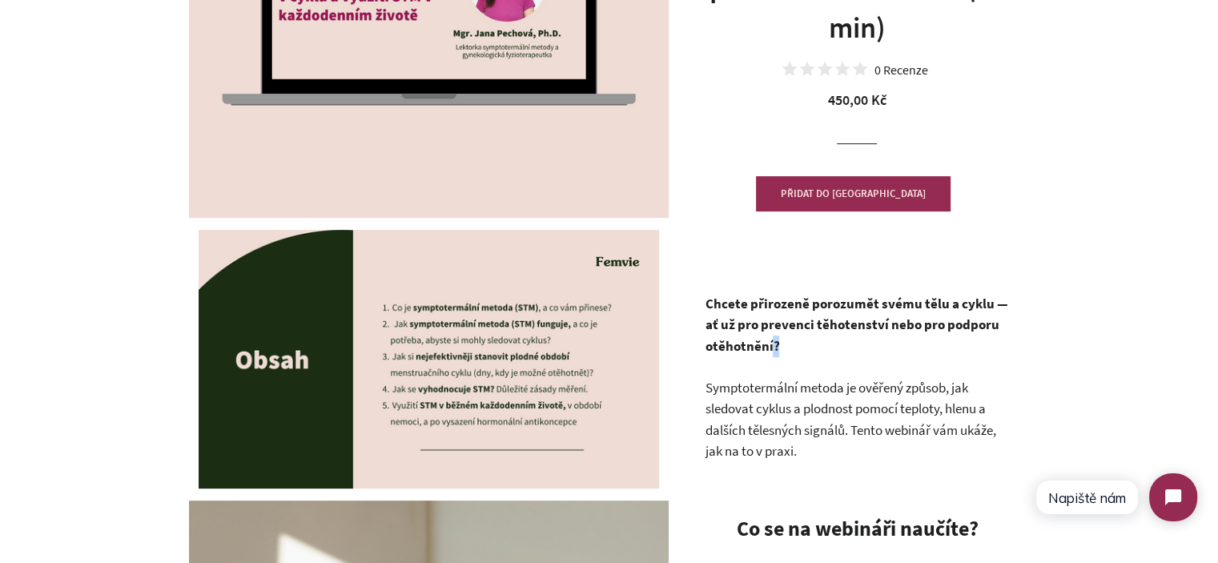
click at [773, 342] on strong "Chcete přirozeně porozumět svému tělu a cyklu — ať už pro prevenci těhotenství …" at bounding box center [856, 325] width 303 height 60
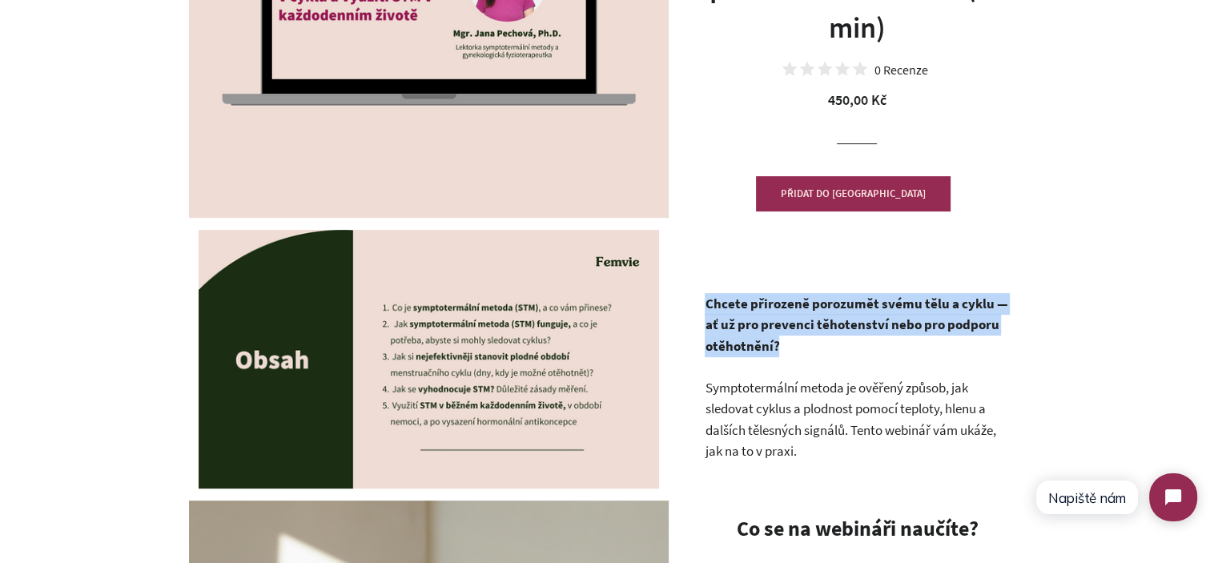
click at [773, 342] on strong "Chcete přirozeně porozumět svému tělu a cyklu — ať už pro prevenci těhotenství …" at bounding box center [856, 325] width 303 height 60
click at [778, 336] on p "Chcete přirozeně porozumět svému tělu a cyklu — ať už pro prevenci těhotenství …" at bounding box center [857, 325] width 304 height 64
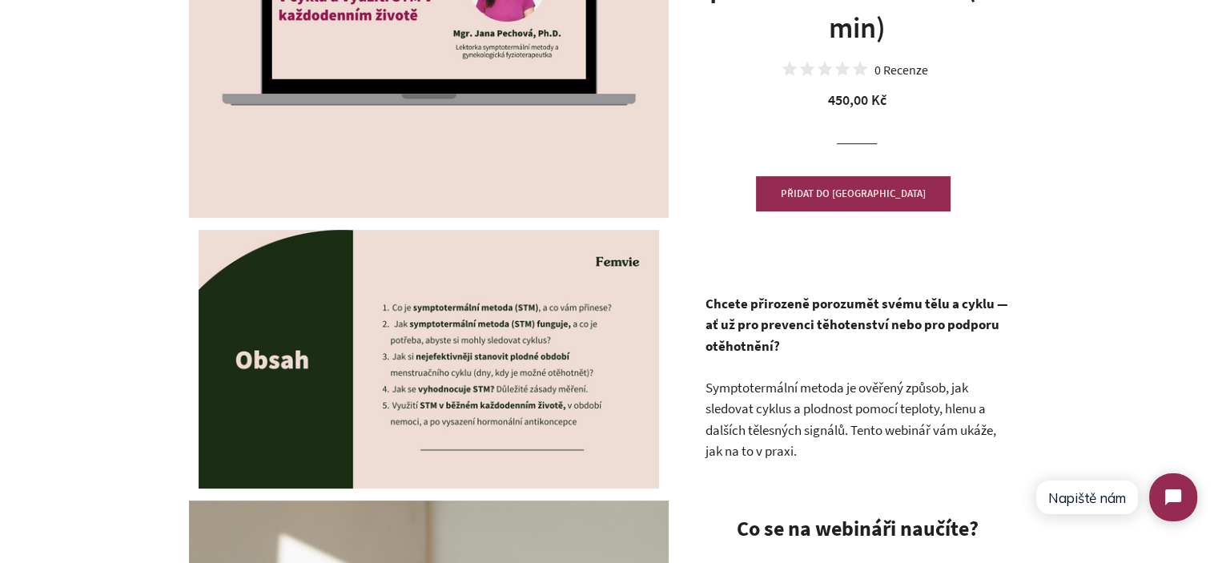
click at [782, 343] on p "Chcete přirozeně porozumět svému tělu a cyklu — ať už pro prevenci těhotenství …" at bounding box center [857, 325] width 304 height 64
click at [786, 343] on p "Chcete přirozeně porozumět svému tělu a cyklu — ať už pro prevenci těhotenství …" at bounding box center [857, 325] width 304 height 64
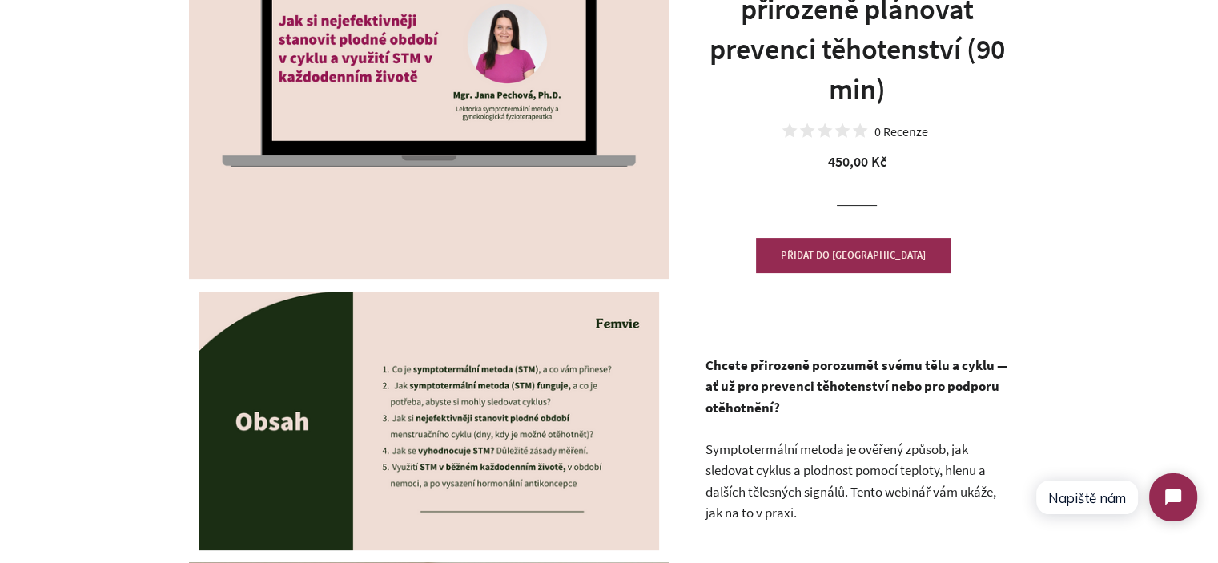
scroll to position [240, 0]
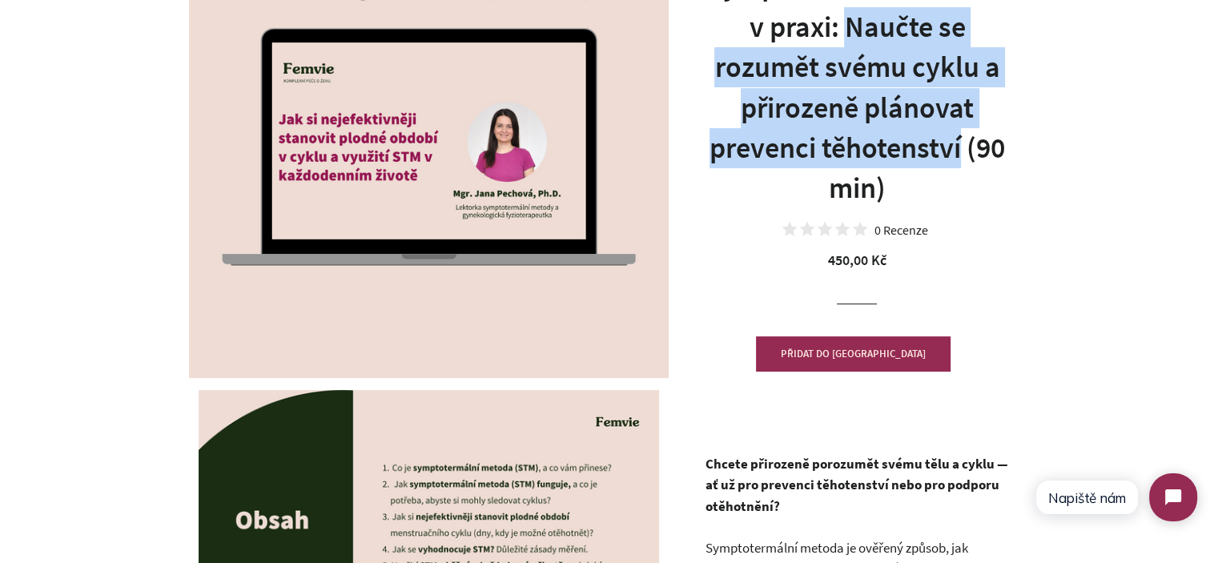
drag, startPoint x: 961, startPoint y: 153, endPoint x: 849, endPoint y: 38, distance: 160.8
click at [849, 38] on h1 "Webinář Symptotermální metoda v praxi: Naučte se rozumět svému cyklu a přirozen…" at bounding box center [857, 67] width 304 height 283
copy h1 "Naučte se rozumět svému cyklu a přirozeně plánovat prevenci těhotenství"
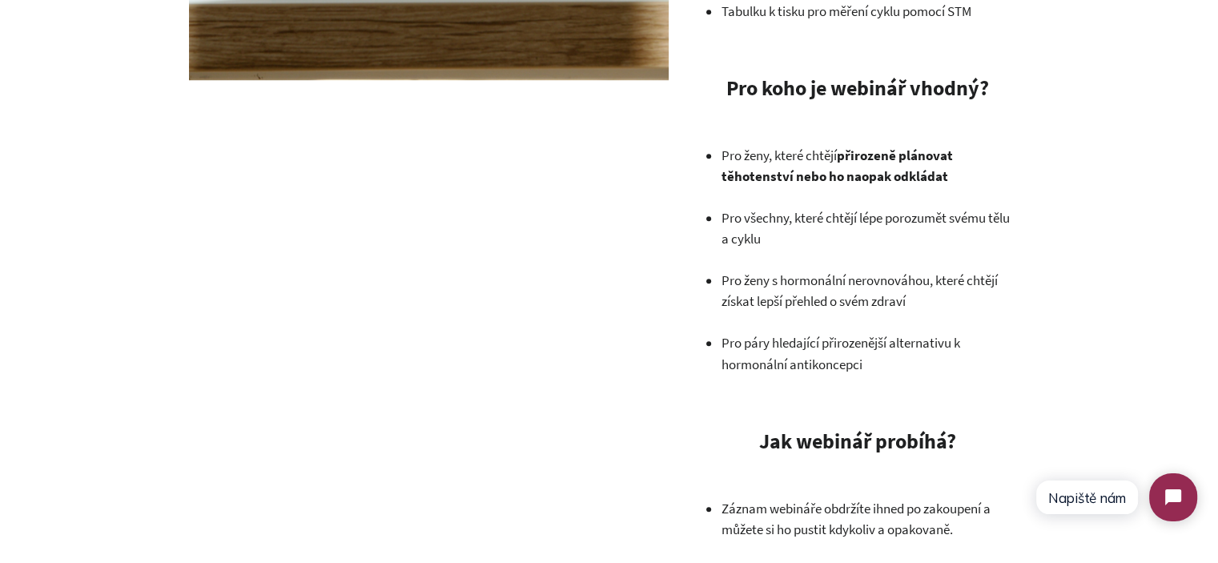
scroll to position [1470, 0]
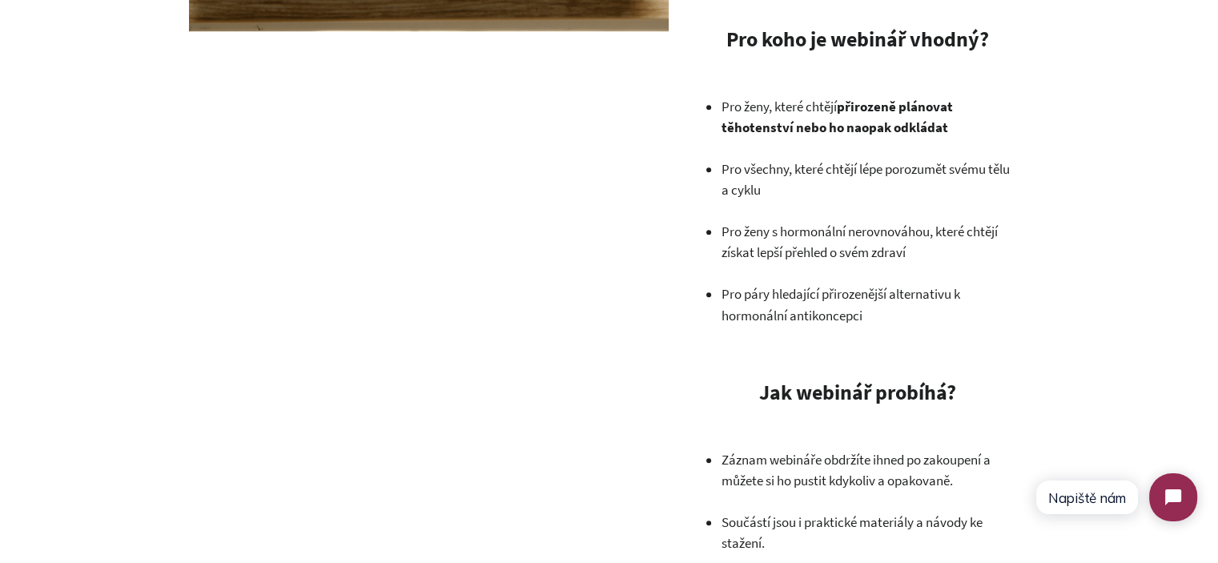
click at [766, 100] on p "Pro ženy, které chtějí přirozeně plánovat těhotenství nebo ho naopak odkládat" at bounding box center [865, 117] width 288 height 42
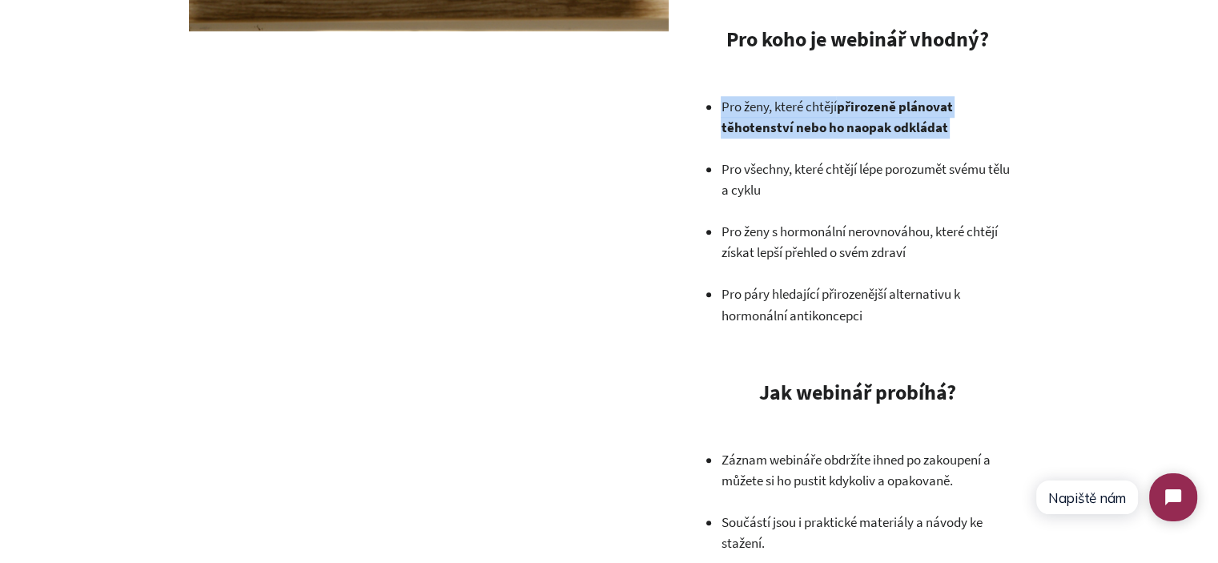
click at [766, 99] on p "Pro ženy, které chtějí přirozeně plánovat těhotenství nebo ho naopak odkládat" at bounding box center [865, 117] width 288 height 42
click at [816, 116] on p "Pro ženy, které chtějí přirozeně plánovat těhotenství nebo ho naopak odkládat" at bounding box center [865, 117] width 288 height 42
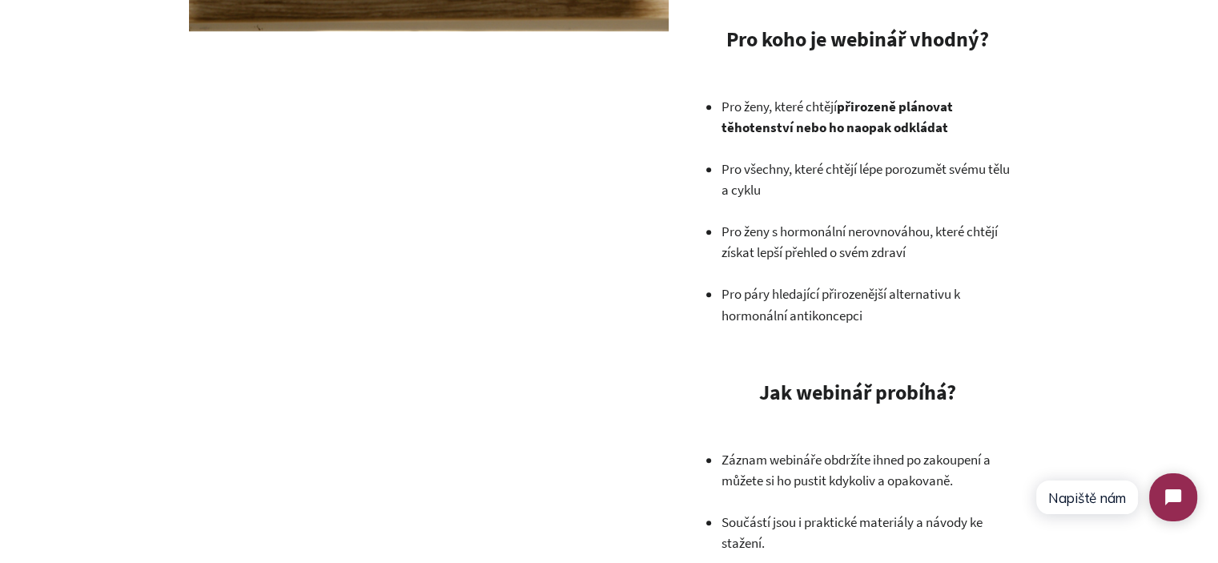
click at [816, 116] on p "Pro ženy, které chtějí přirozeně plánovat těhotenství nebo ho naopak odkládat" at bounding box center [865, 117] width 288 height 42
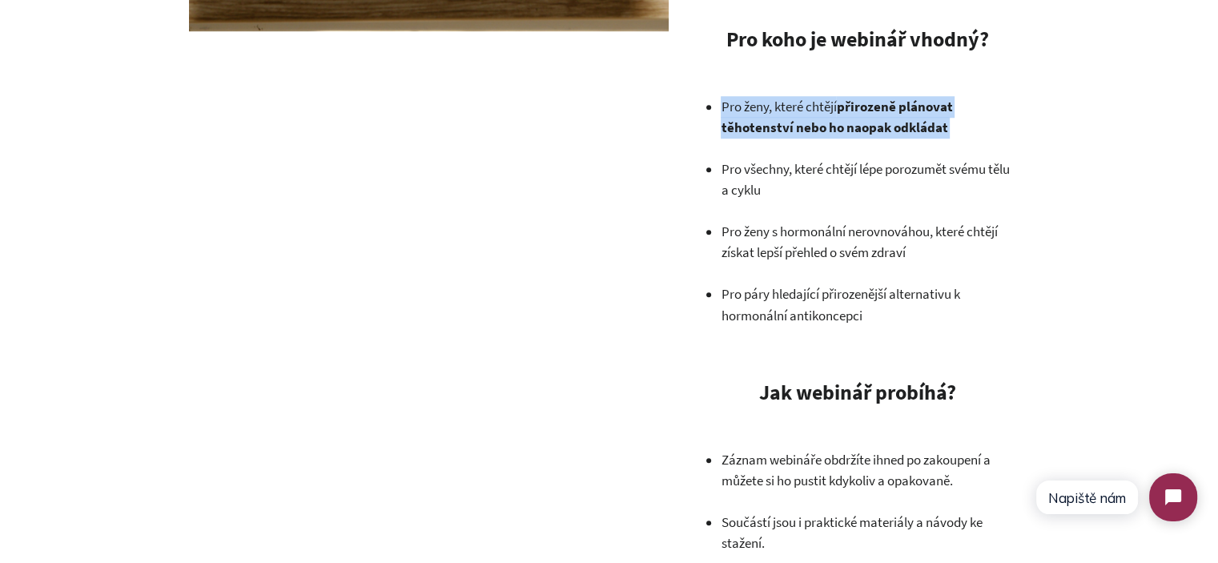
click at [816, 116] on p "Pro ženy, které chtějí přirozeně plánovat těhotenství nebo ho naopak odkládat" at bounding box center [865, 117] width 288 height 42
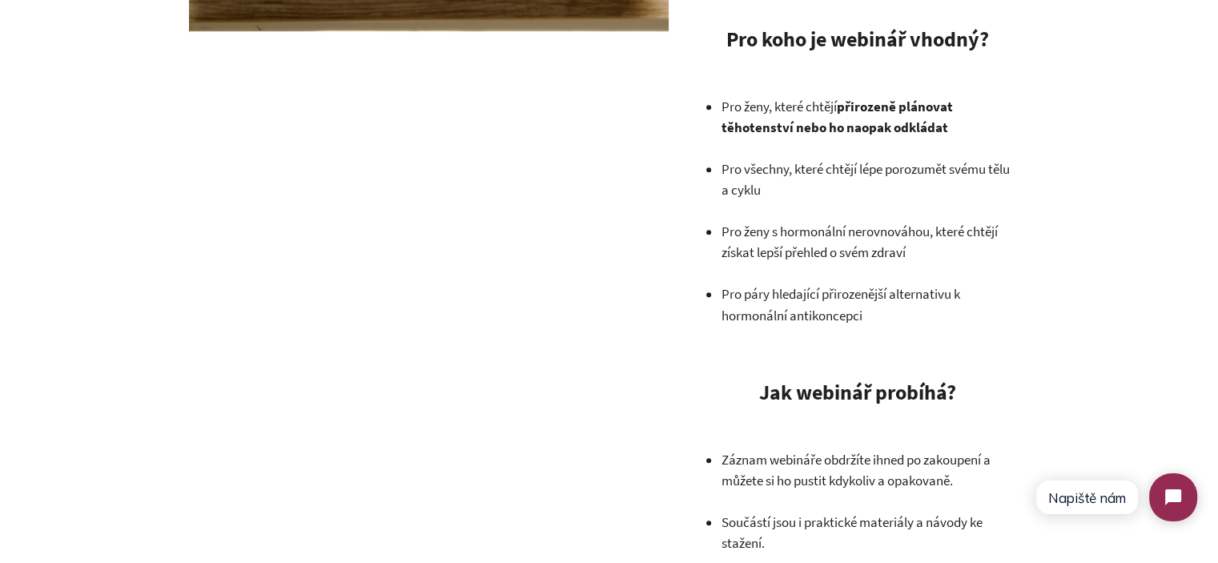
click at [793, 178] on p "Pro všechny, které chtějí lépe porozumět svému tělu a cyklu" at bounding box center [865, 180] width 288 height 42
click at [792, 178] on p "Pro všechny, které chtějí lépe porozumět svému tělu a cyklu" at bounding box center [865, 180] width 288 height 42
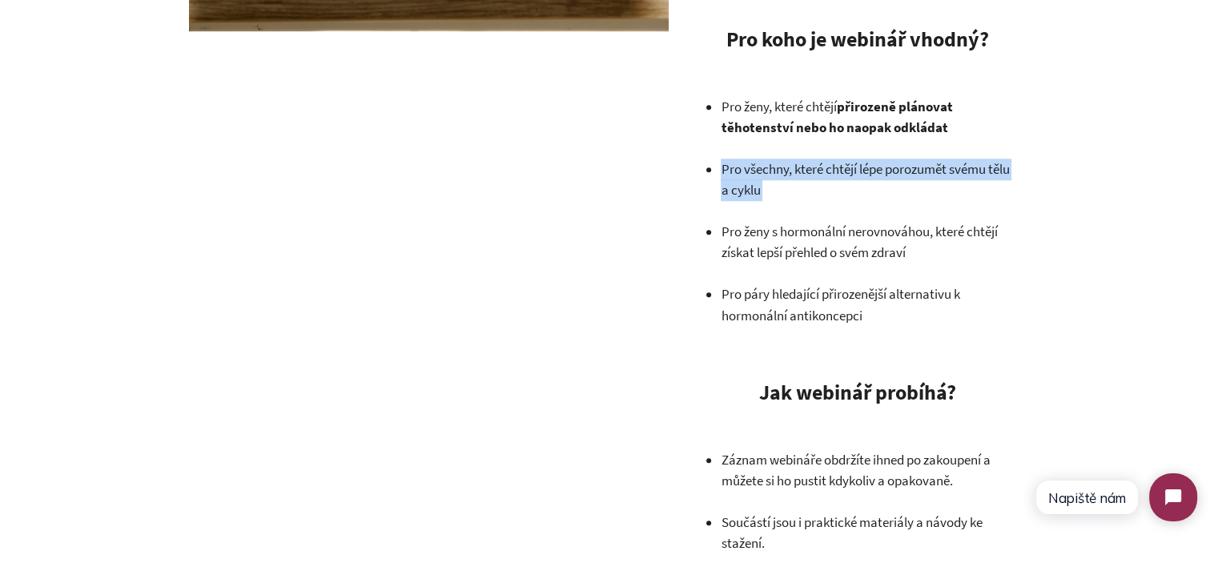
click at [792, 178] on p "Pro všechny, které chtějí lépe porozumět svému tělu a cyklu" at bounding box center [865, 180] width 288 height 42
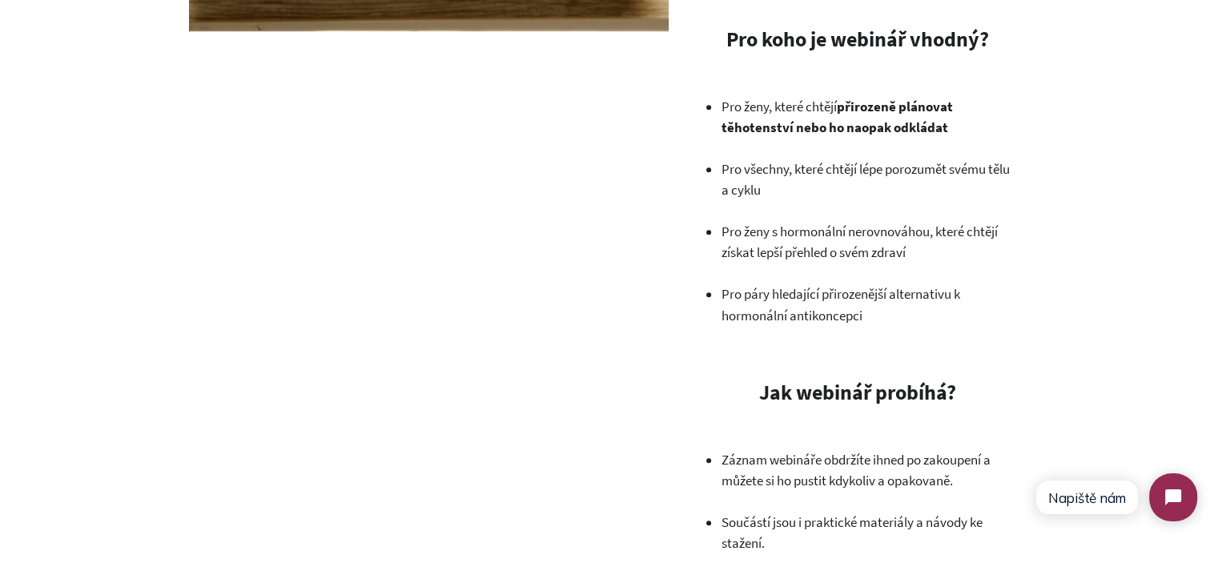
click at [826, 284] on p "Pro páry hledající přirozenější alternativu k hormonální antikoncepci" at bounding box center [865, 304] width 288 height 42
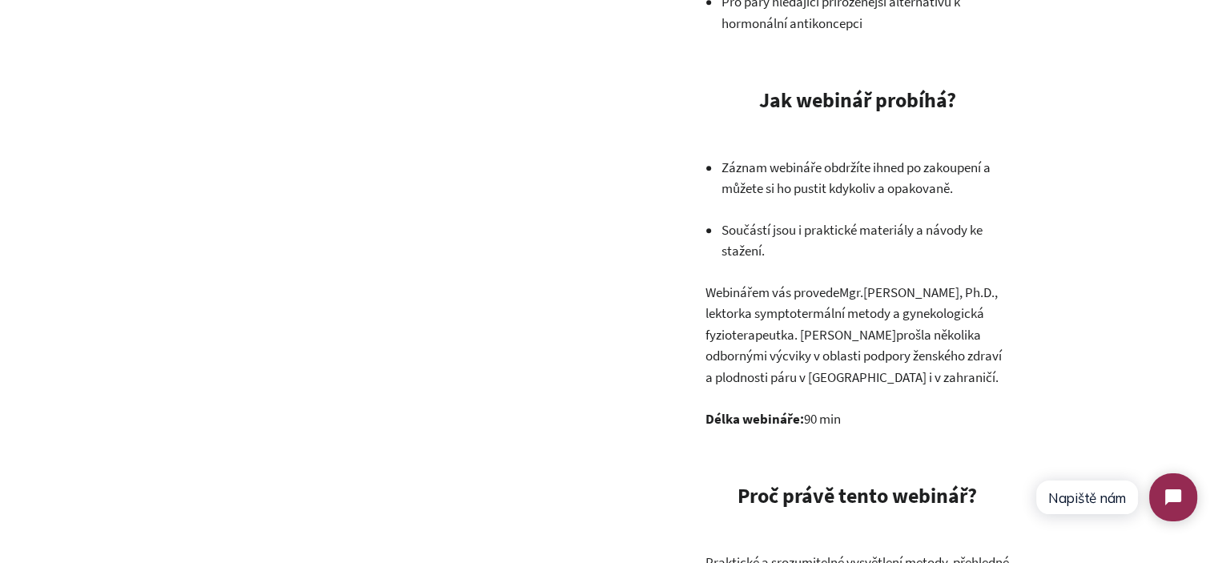
scroll to position [1791, 0]
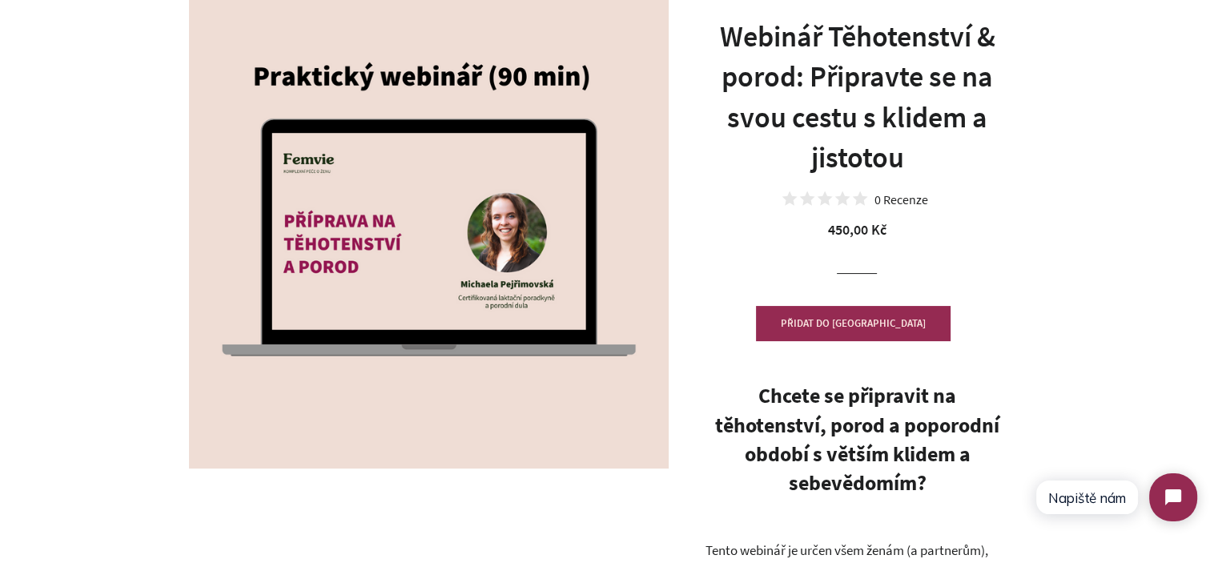
scroll to position [160, 0]
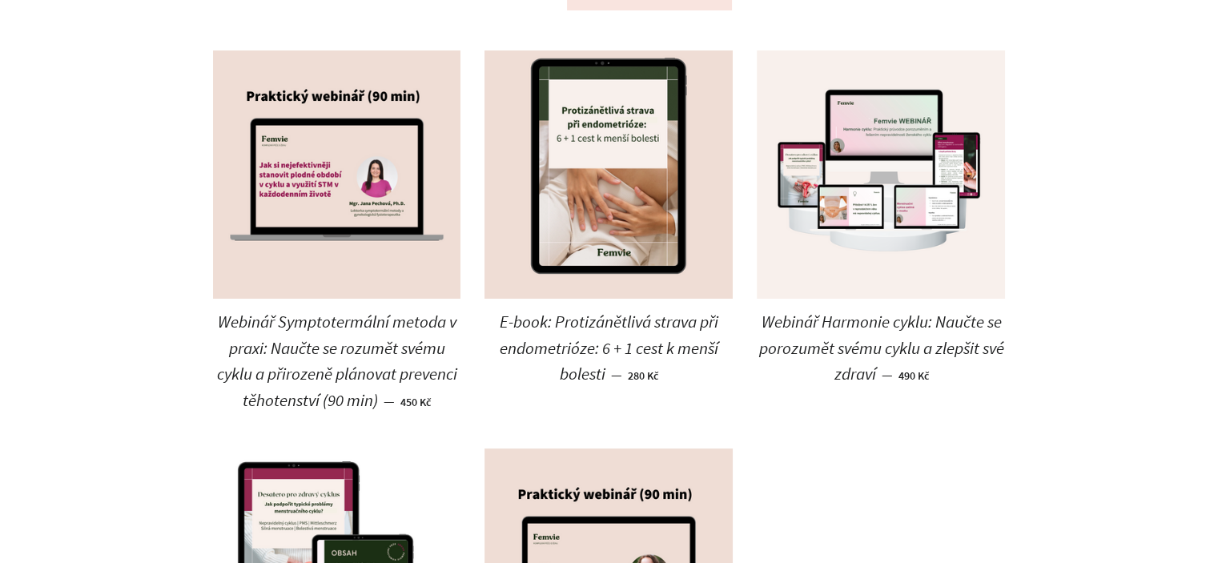
scroll to position [240, 0]
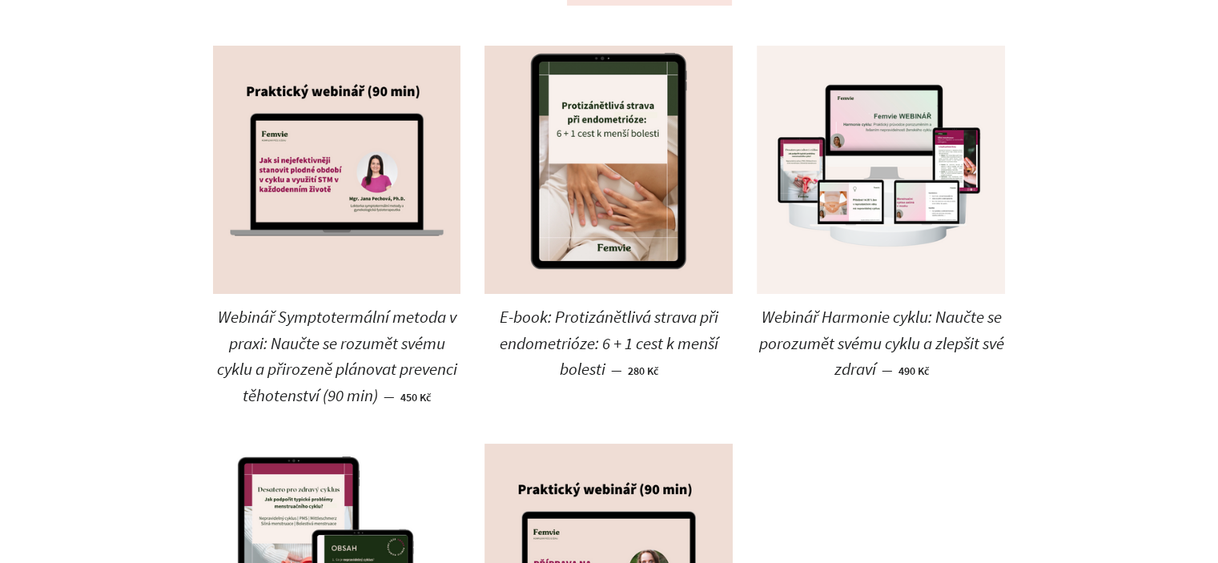
click at [70, 330] on main "Webináře a e-booky Seřadit podle Propagováno Nejprodávanější Abecedně, A–Z Abec…" at bounding box center [609, 508] width 1218 height 1350
click at [147, 175] on main "Webináře a e-booky Seřadit podle Propagováno Nejprodávanější Abecedně, A–Z Abec…" at bounding box center [609, 508] width 1218 height 1350
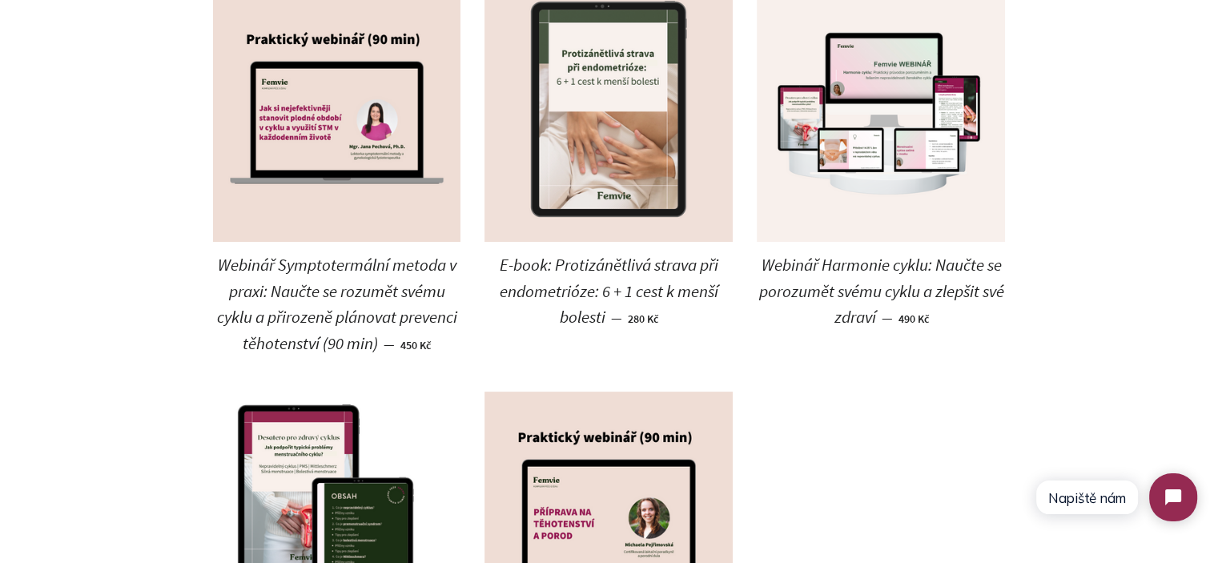
scroll to position [320, 0]
